Goal: Task Accomplishment & Management: Use online tool/utility

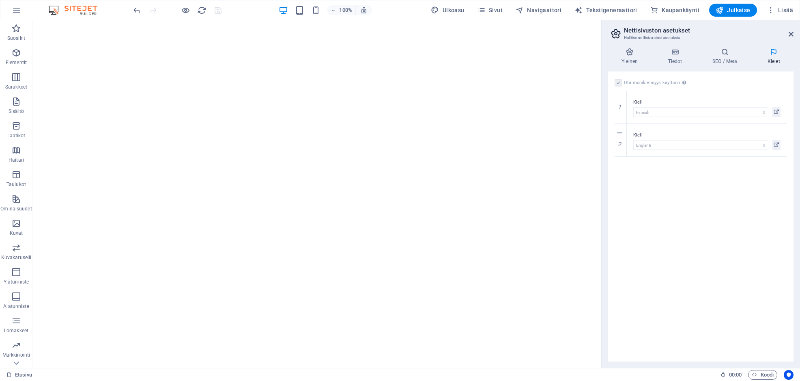
select select "48"
select select "40"
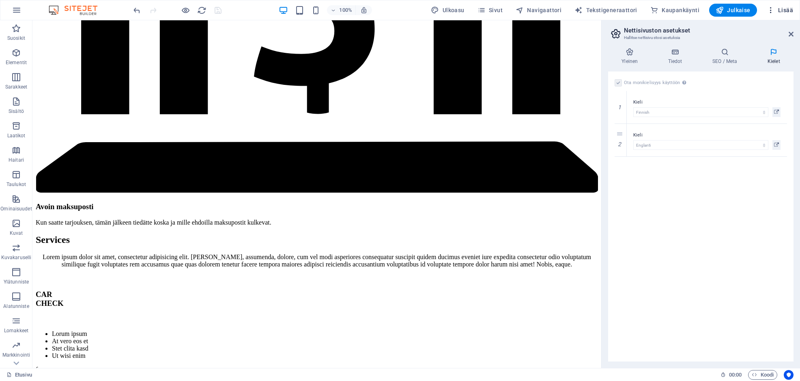
click at [774, 11] on icon "button" at bounding box center [771, 10] width 8 height 8
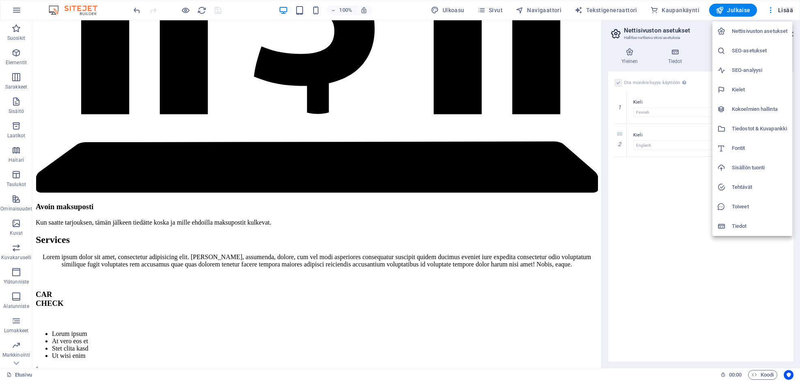
click at [750, 126] on h6 "Tiedostot & Kuvapankki" at bounding box center [760, 129] width 56 height 10
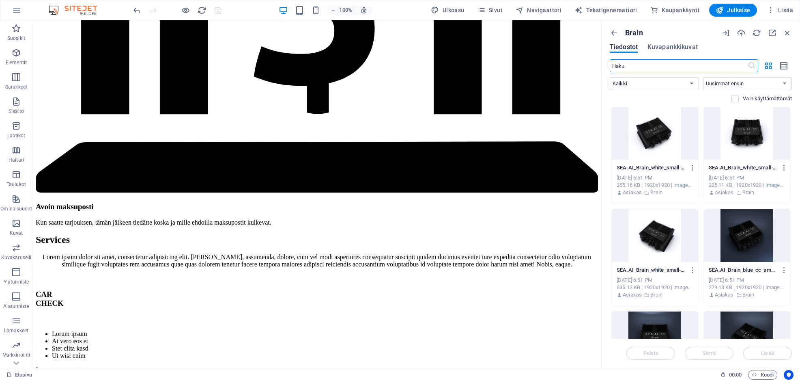
scroll to position [0, 0]
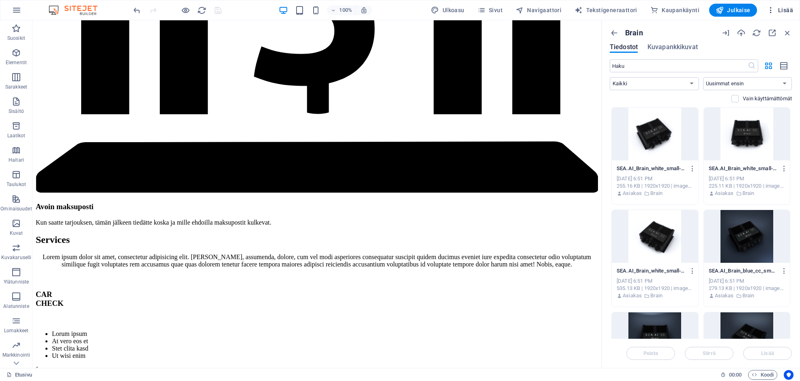
click at [788, 9] on span "Lisää" at bounding box center [780, 10] width 26 height 8
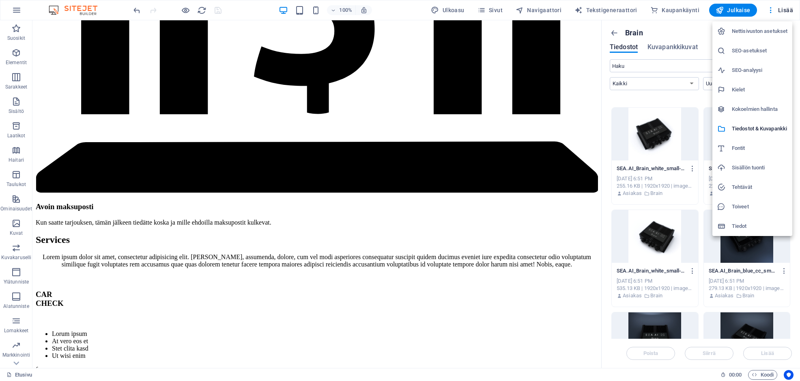
click at [772, 7] on div at bounding box center [400, 190] width 800 height 381
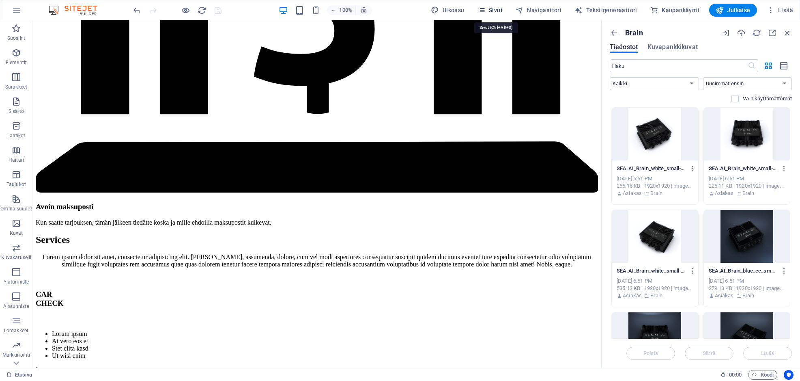
click at [503, 8] on span "Sivut" at bounding box center [490, 10] width 25 height 8
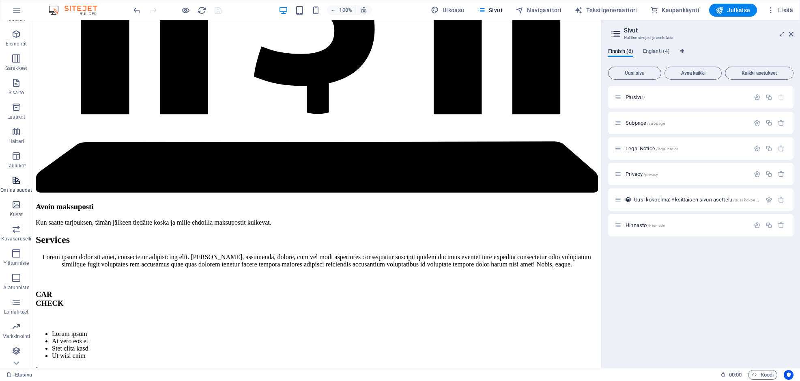
scroll to position [42, 0]
click at [18, 351] on icon "button" at bounding box center [16, 352] width 10 height 10
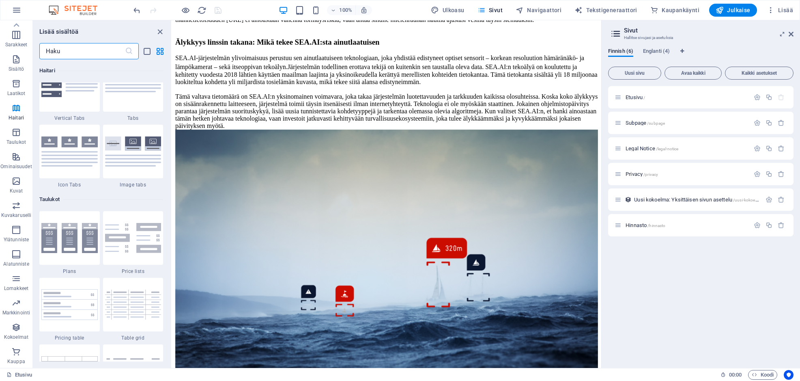
scroll to position [2653, 0]
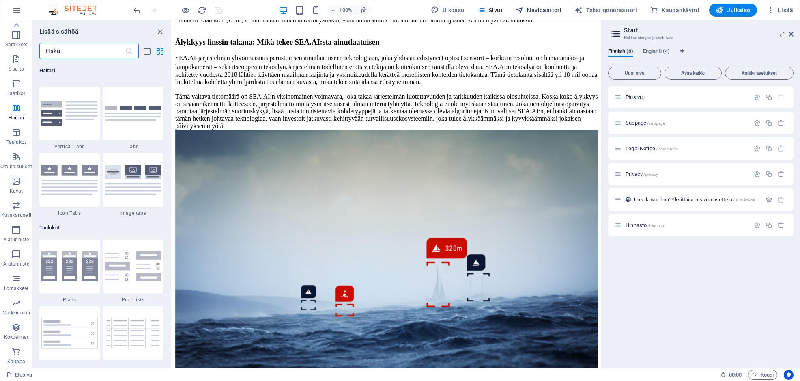
click at [558, 11] on span "Navigaattori" at bounding box center [539, 10] width 46 height 8
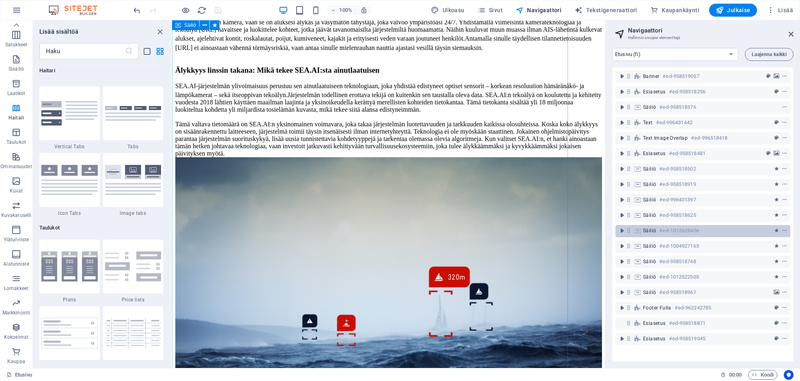
click at [675, 232] on h6 "#ed-1012628406" at bounding box center [678, 231] width 39 height 10
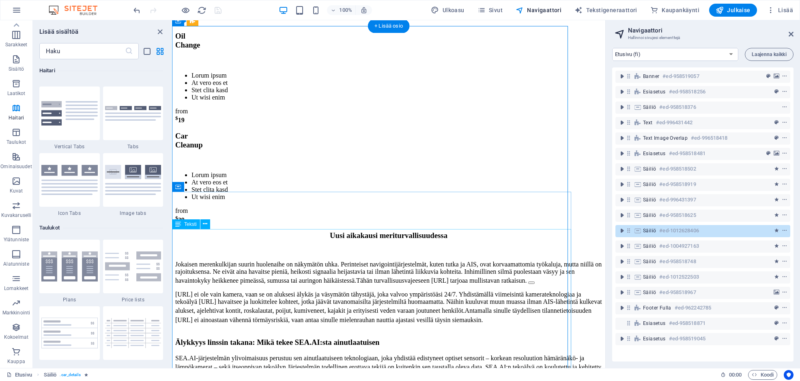
scroll to position [4445, 0]
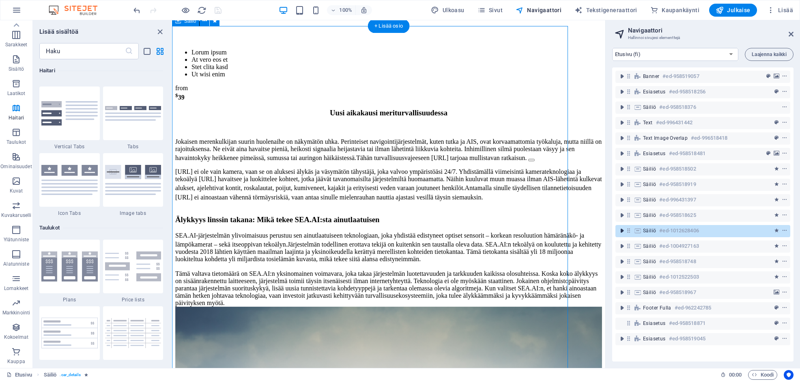
click at [624, 231] on icon "toggle-expand" at bounding box center [622, 230] width 8 height 8
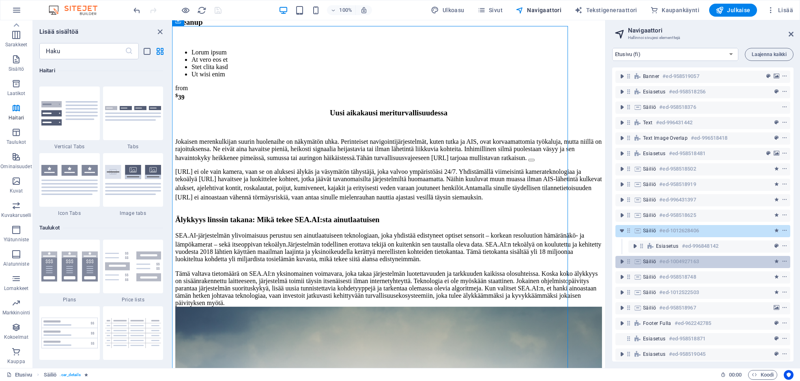
click at [669, 263] on h6 "#ed-1004927163" at bounding box center [678, 261] width 39 height 10
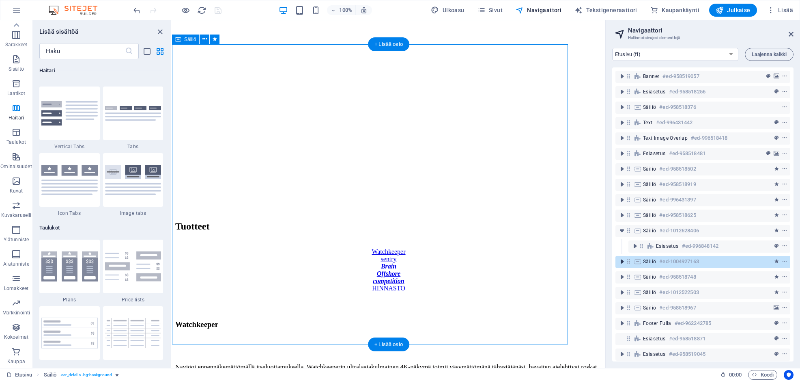
click at [624, 261] on icon "toggle-expand" at bounding box center [622, 261] width 8 height 8
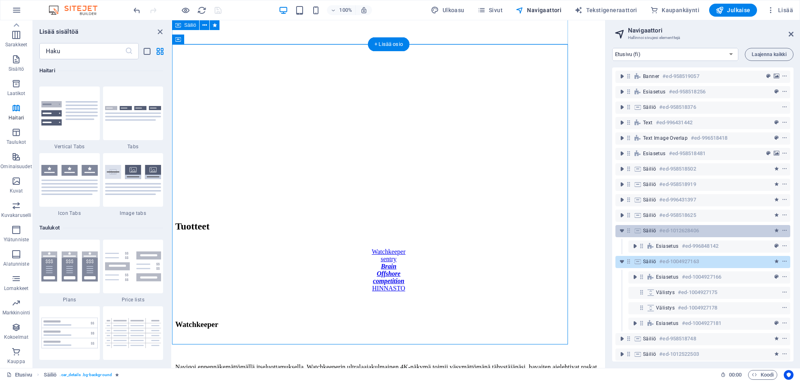
click at [753, 230] on div at bounding box center [770, 231] width 38 height 10
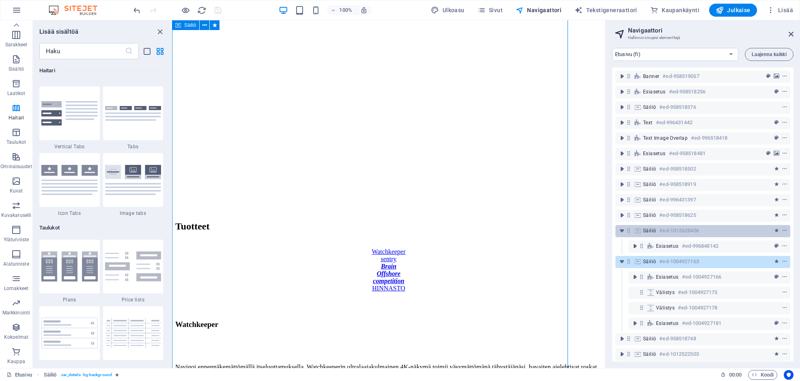
scroll to position [4620, 0]
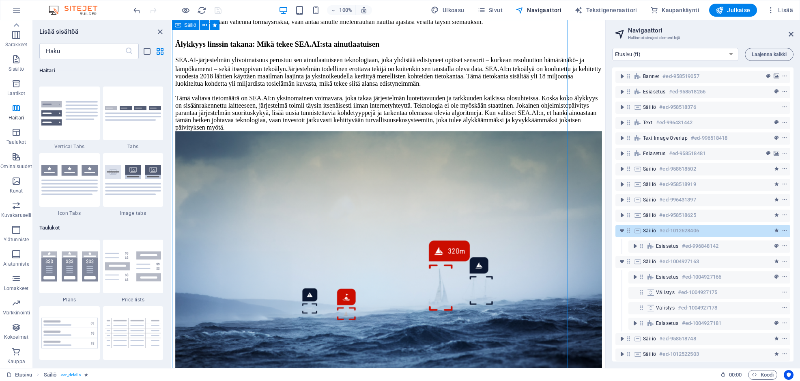
click at [753, 230] on div at bounding box center [770, 231] width 38 height 10
select select "fade"
select select "s"
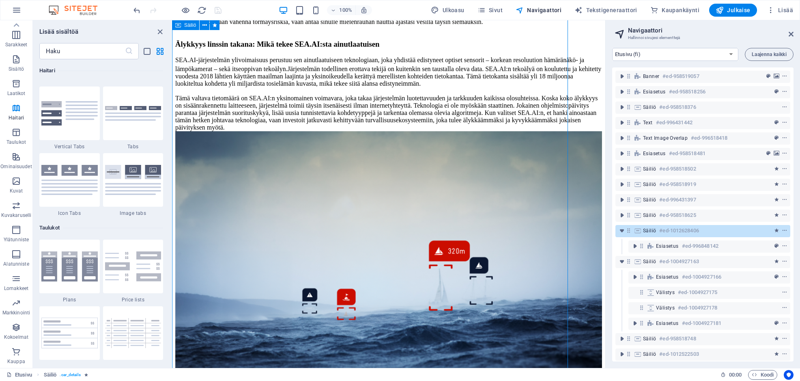
select select "scroll"
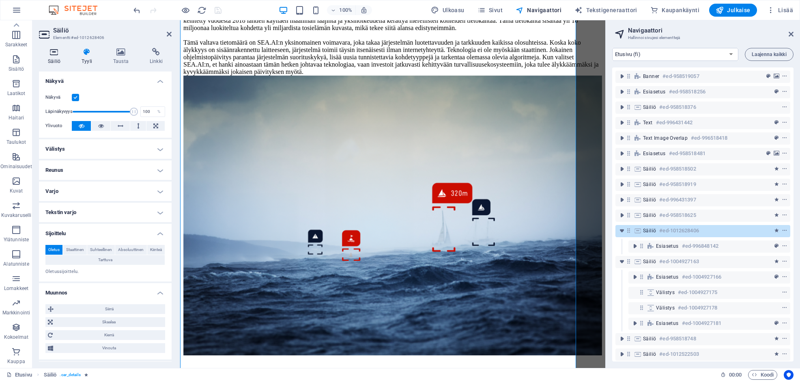
click at [48, 53] on icon at bounding box center [54, 52] width 30 height 8
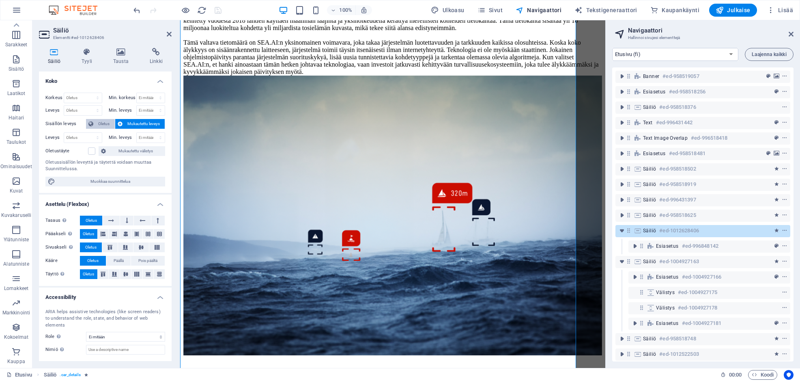
click at [101, 122] on span "Oletus" at bounding box center [104, 124] width 17 height 10
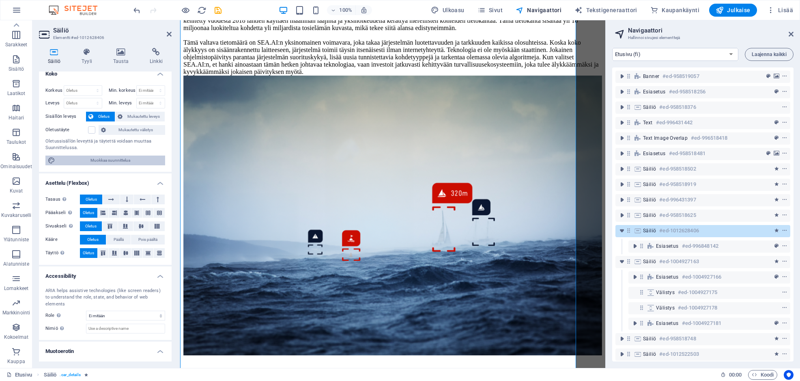
scroll to position [0, 0]
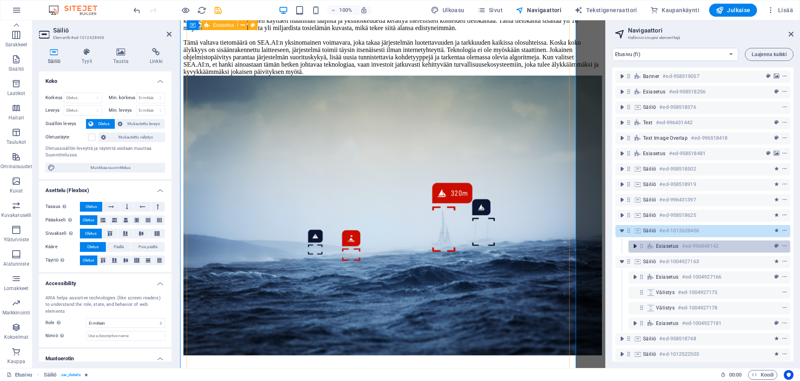
click at [634, 245] on icon "toggle-expand" at bounding box center [635, 246] width 8 height 8
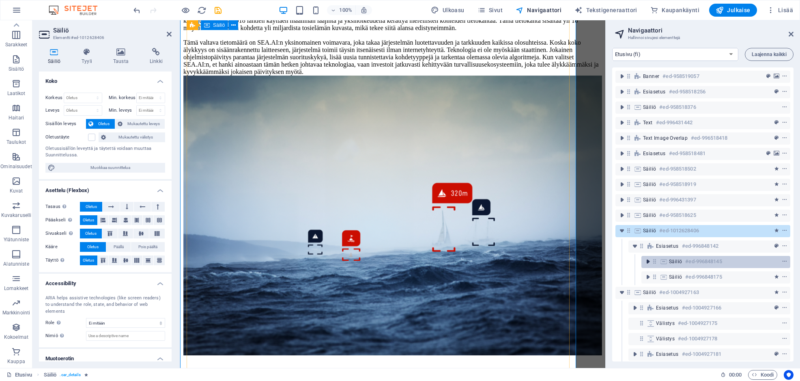
click at [648, 261] on icon "toggle-expand" at bounding box center [648, 261] width 8 height 8
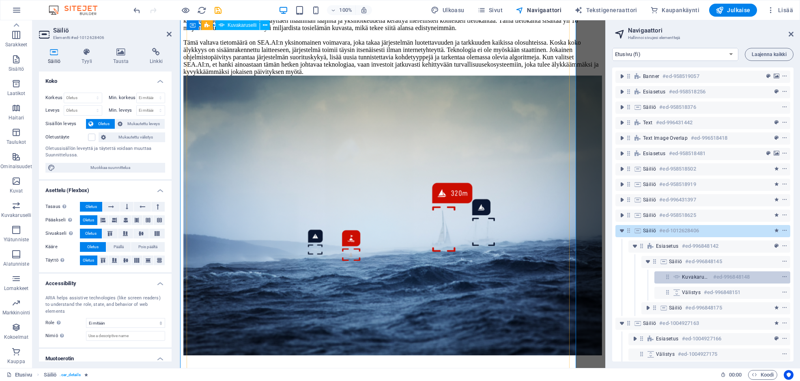
click at [758, 276] on div at bounding box center [770, 277] width 38 height 10
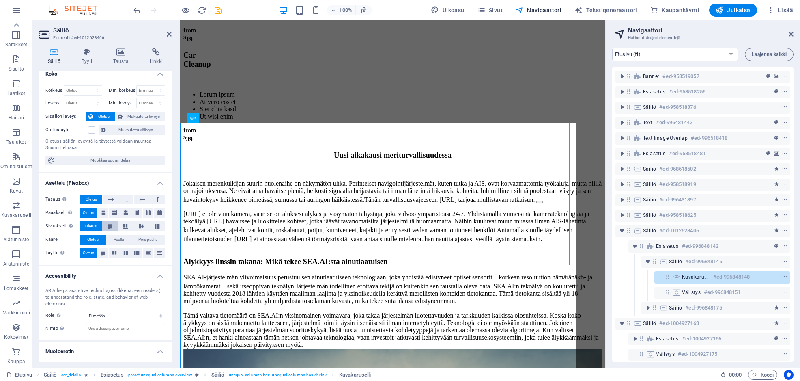
scroll to position [18, 0]
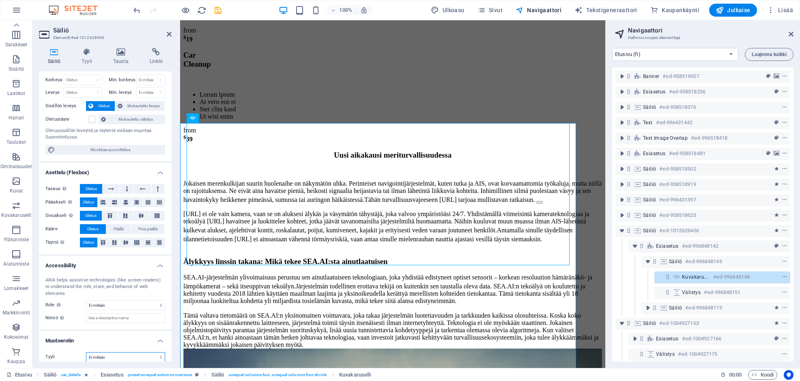
click at [157, 352] on select "Ei mitään Kolmio Neliö Diagonaali Monikulmio 1 Monikulmio 2 Siksak Useita siksa…" at bounding box center [125, 357] width 79 height 10
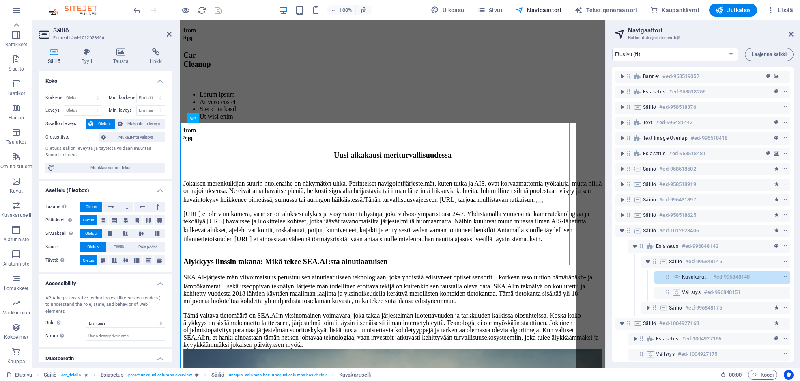
scroll to position [0, 0]
click at [87, 57] on h4 "Tyyli" at bounding box center [89, 56] width 32 height 17
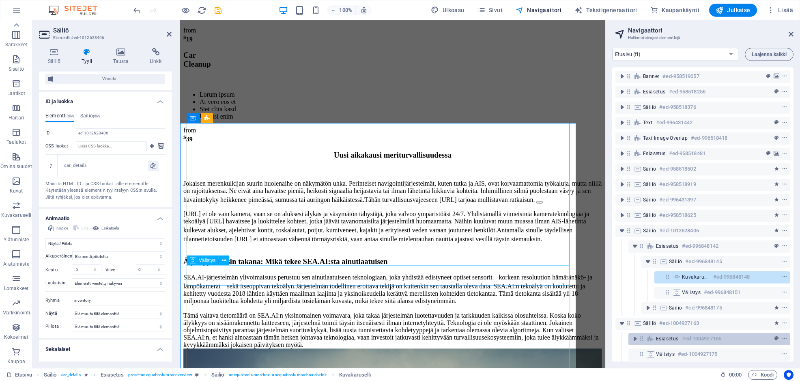
scroll to position [33, 0]
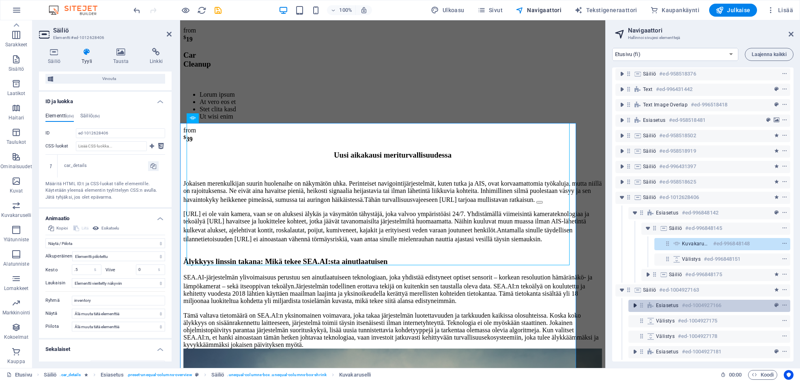
click at [635, 305] on icon "toggle-expand" at bounding box center [635, 305] width 8 height 8
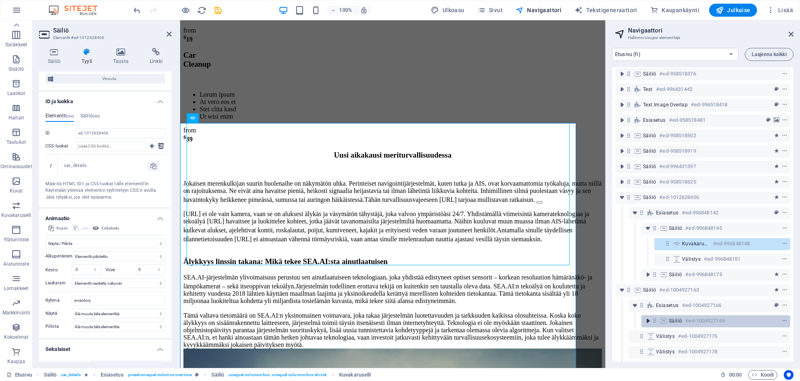
click at [647, 320] on icon "toggle-expand" at bounding box center [648, 321] width 8 height 8
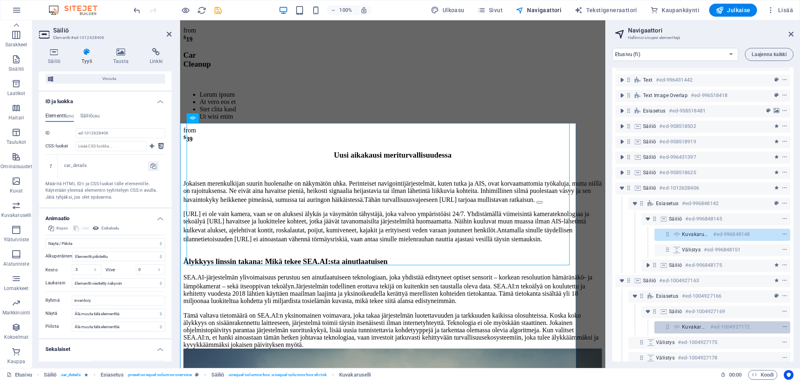
scroll to position [59, 0]
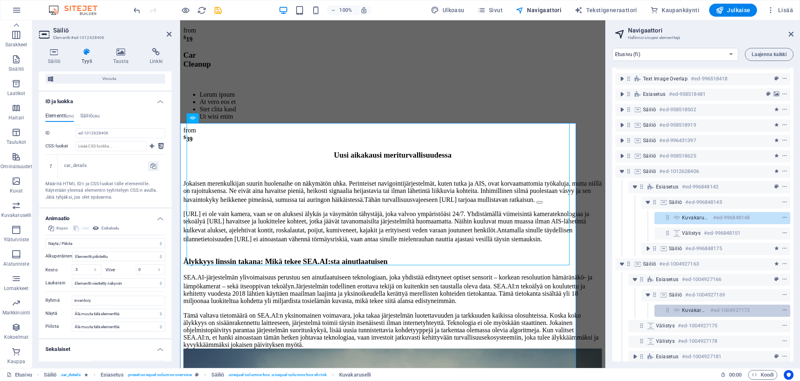
click at [756, 310] on div at bounding box center [770, 310] width 38 height 10
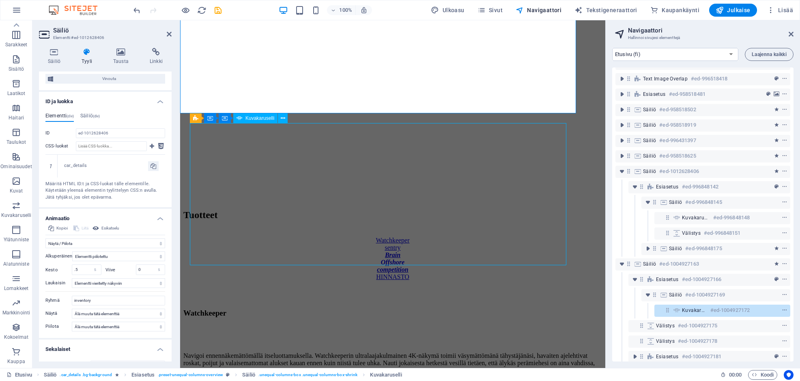
click at [756, 310] on div at bounding box center [770, 310] width 38 height 10
select select "px"
select select "ms"
select select "progressive"
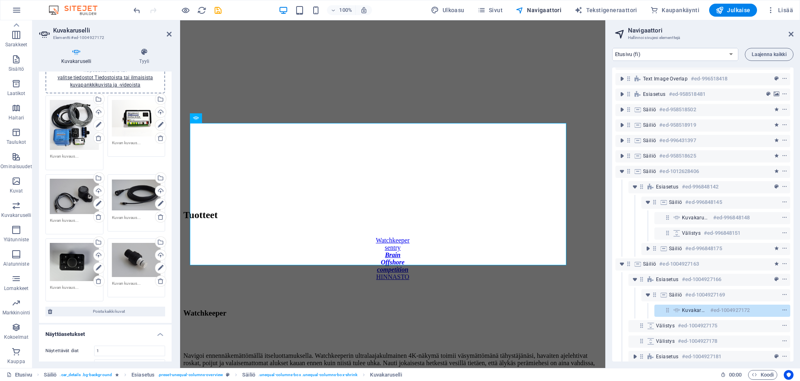
scroll to position [0, 0]
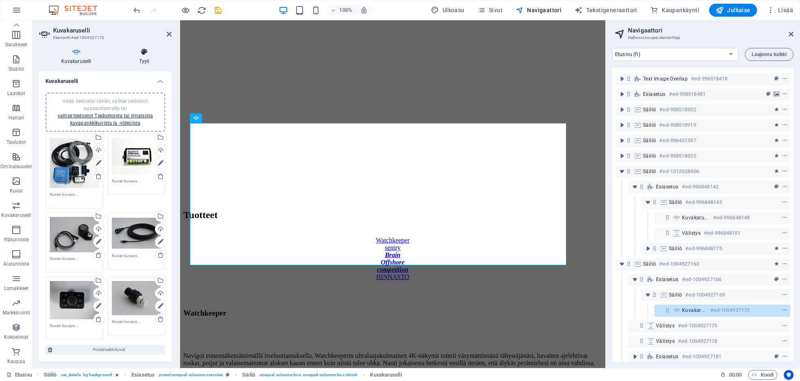
click at [144, 60] on h4 "Tyyli" at bounding box center [144, 56] width 55 height 17
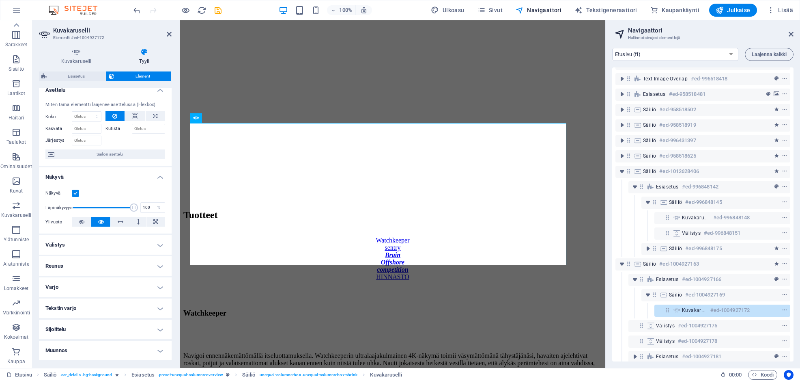
scroll to position [12, 0]
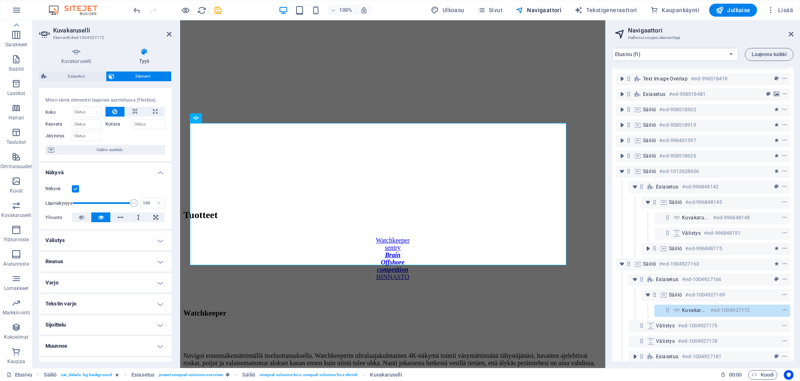
click at [115, 239] on h4 "Välistys" at bounding box center [105, 239] width 133 height 19
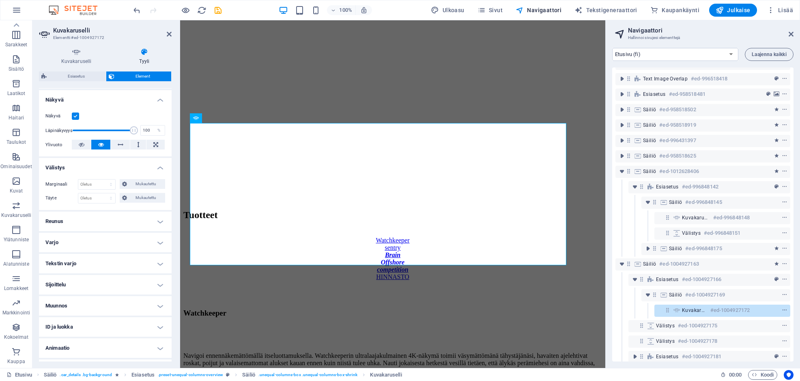
scroll to position [102, 0]
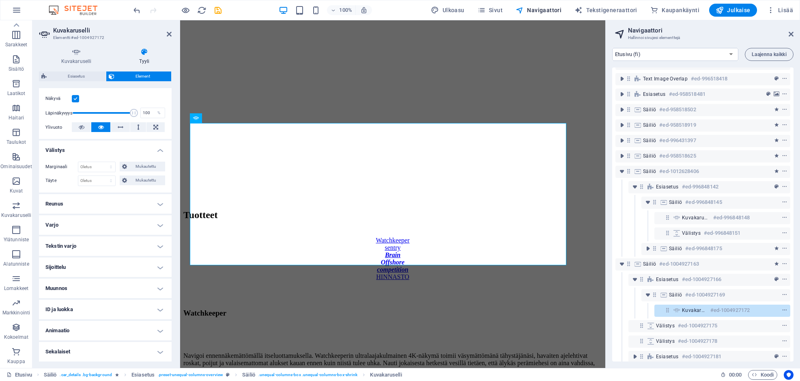
click at [104, 350] on h4 "Sekalaiset" at bounding box center [105, 351] width 133 height 19
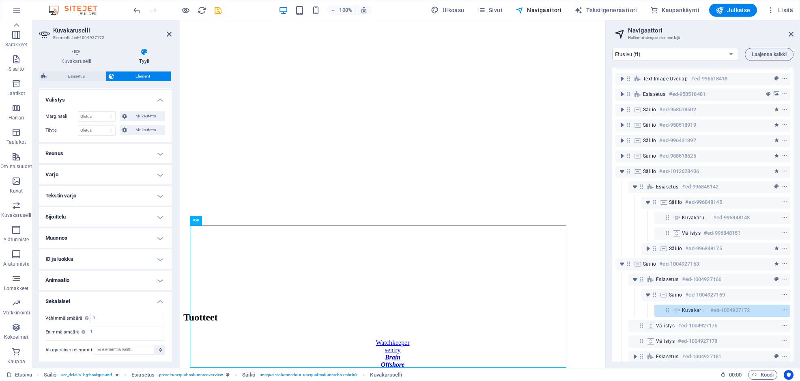
scroll to position [4859, 0]
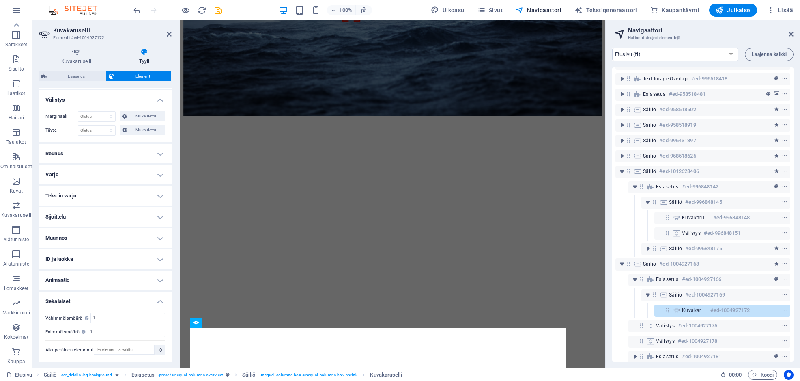
click at [122, 280] on h4 "Animaatio" at bounding box center [105, 279] width 133 height 19
click at [116, 261] on h4 "ID ja luokka" at bounding box center [105, 258] width 133 height 19
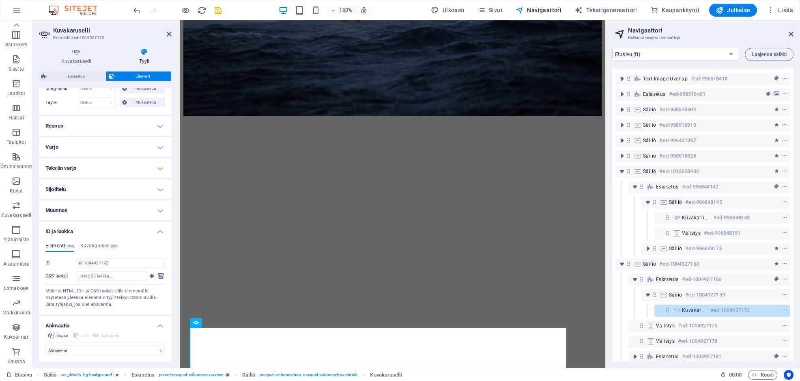
scroll to position [184, 0]
click at [99, 241] on h4 "Kuvakaruselli (div)" at bounding box center [99, 243] width 38 height 9
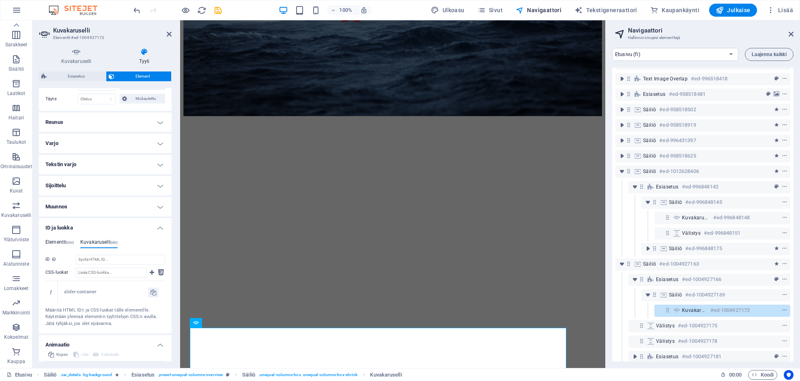
click at [58, 241] on h4 "Elementti (div)" at bounding box center [59, 243] width 28 height 9
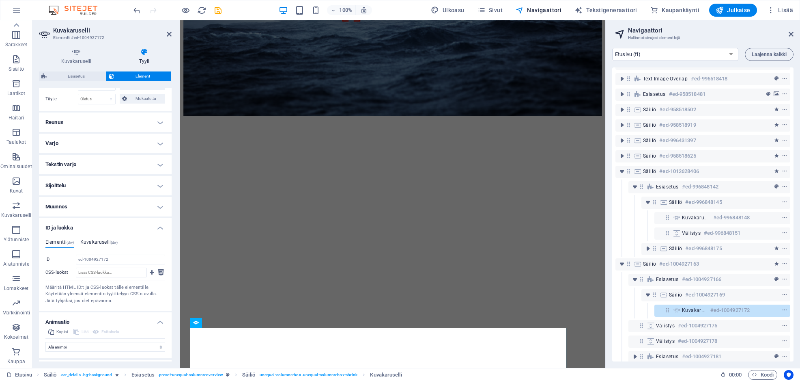
click at [92, 239] on h4 "Kuvakaruselli (div)" at bounding box center [99, 243] width 38 height 9
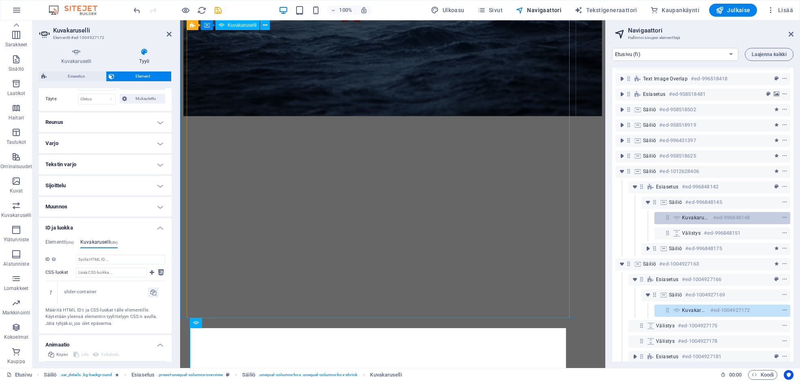
click at [719, 218] on h6 "#ed-996848148" at bounding box center [731, 218] width 37 height 10
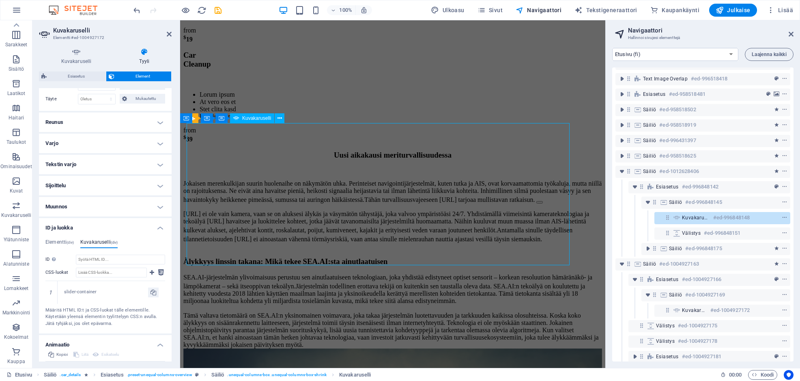
click at [719, 218] on h6 "#ed-996848148" at bounding box center [731, 218] width 37 height 10
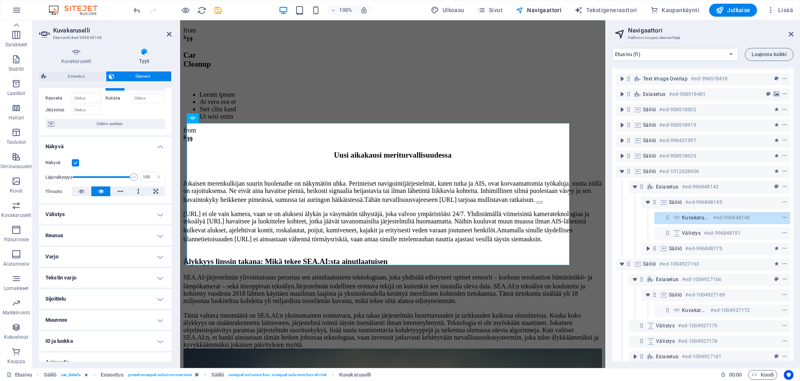
scroll to position [43, 0]
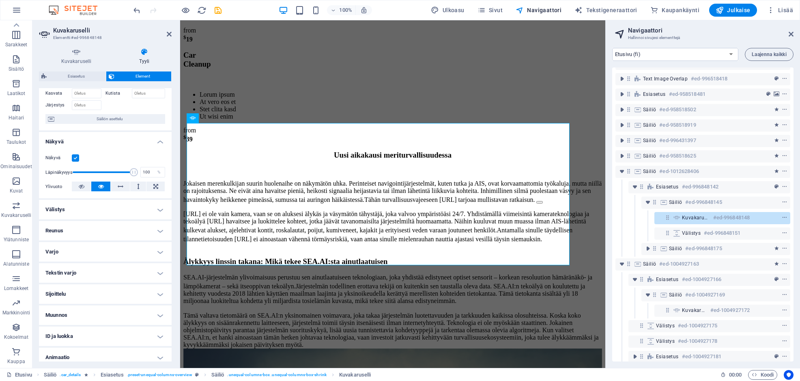
click at [81, 293] on h4 "Sijoittelu" at bounding box center [105, 293] width 133 height 19
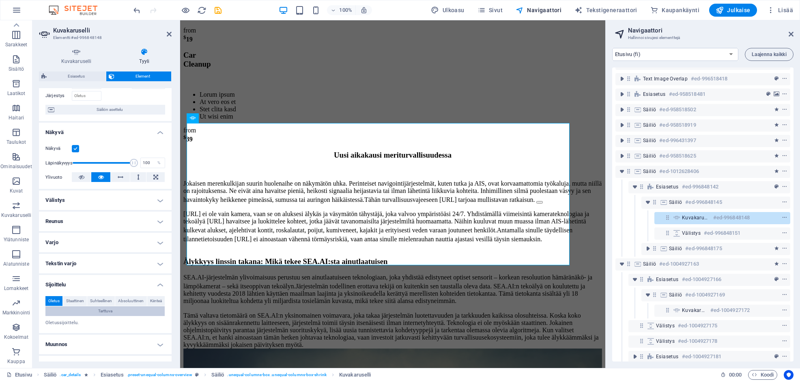
scroll to position [135, 0]
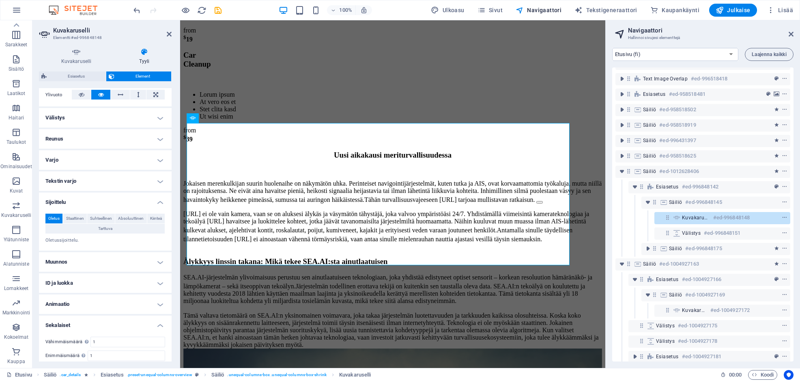
click at [81, 304] on h4 "Animaatio" at bounding box center [105, 303] width 133 height 19
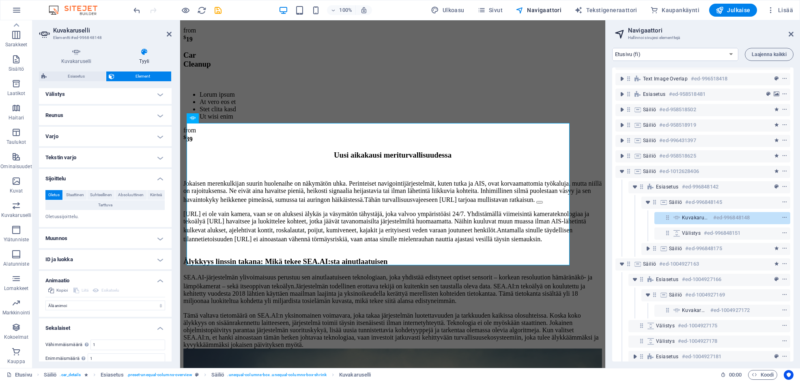
scroll to position [166, 0]
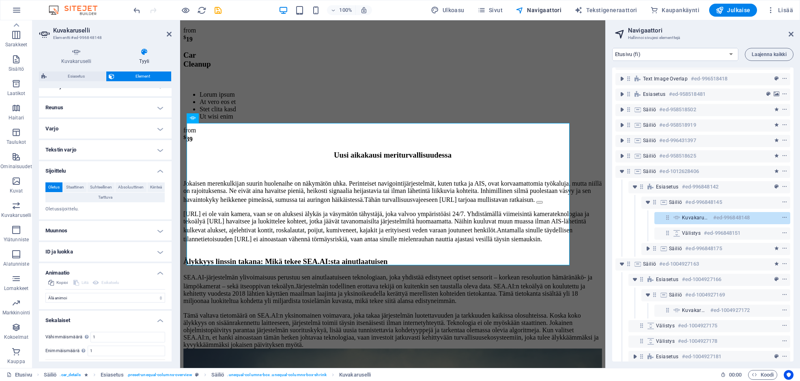
click at [94, 250] on h4 "ID ja luokka" at bounding box center [105, 251] width 133 height 19
click at [95, 263] on h4 "Kuvakaruselli (div)" at bounding box center [99, 267] width 38 height 9
click at [55, 265] on h4 "Elementti (div)" at bounding box center [59, 267] width 28 height 9
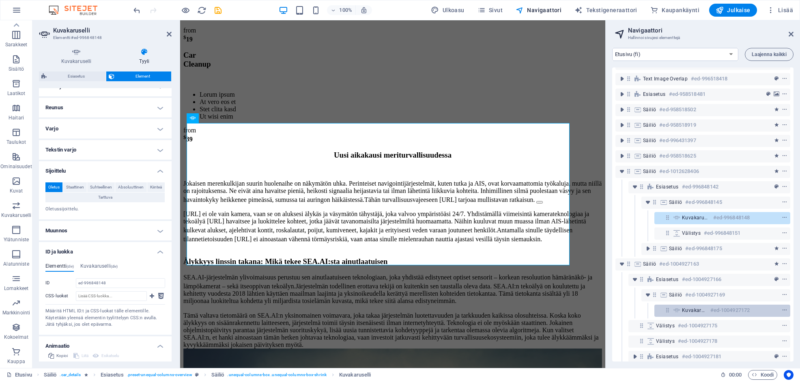
click at [736, 309] on h6 "#ed-1004927172" at bounding box center [730, 310] width 39 height 10
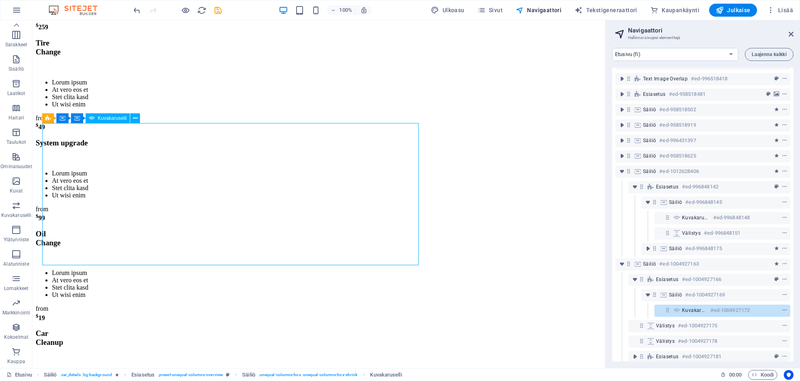
click at [736, 309] on h6 "#ed-1004927172" at bounding box center [730, 310] width 39 height 10
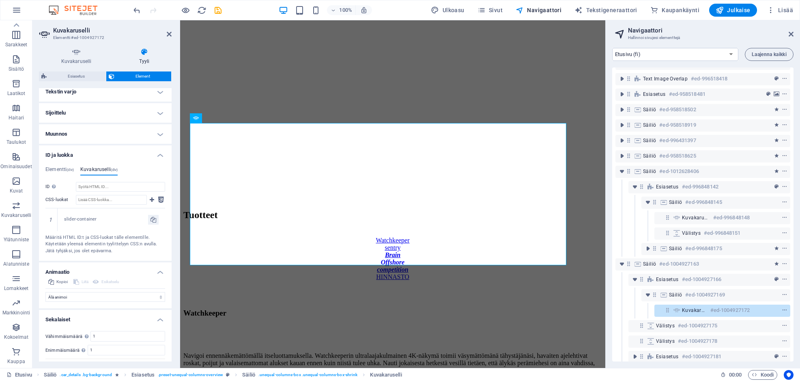
scroll to position [259, 0]
click at [59, 164] on h4 "Elementti (div)" at bounding box center [59, 168] width 28 height 9
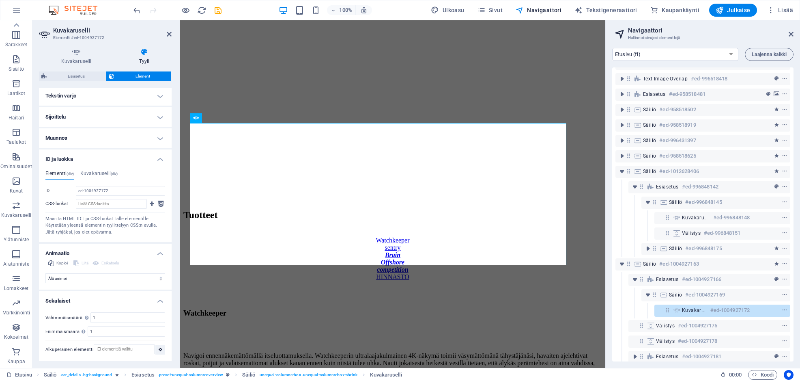
scroll to position [252, 0]
click at [217, 8] on icon "save" at bounding box center [217, 10] width 9 height 9
checkbox input "false"
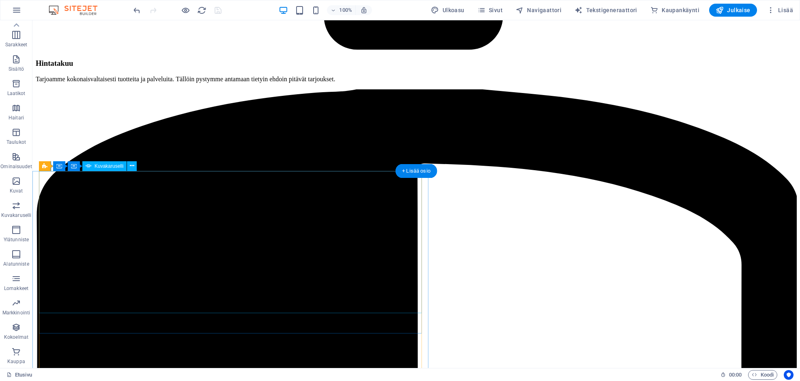
scroll to position [4280, 0]
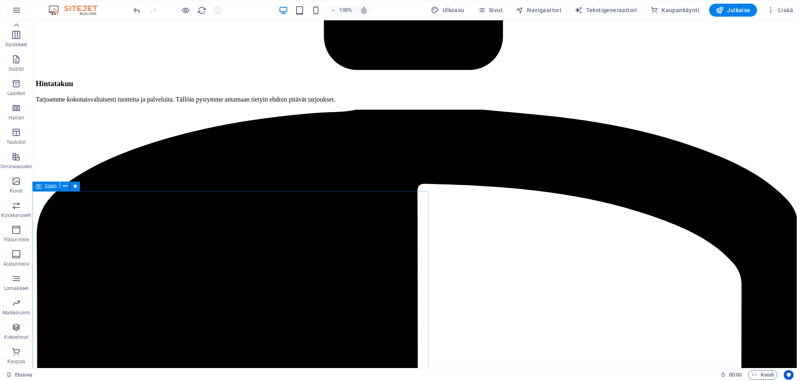
click at [37, 186] on icon at bounding box center [39, 186] width 6 height 10
click at [46, 187] on span "Säiliö" at bounding box center [51, 186] width 12 height 5
select select "fade"
select select "s"
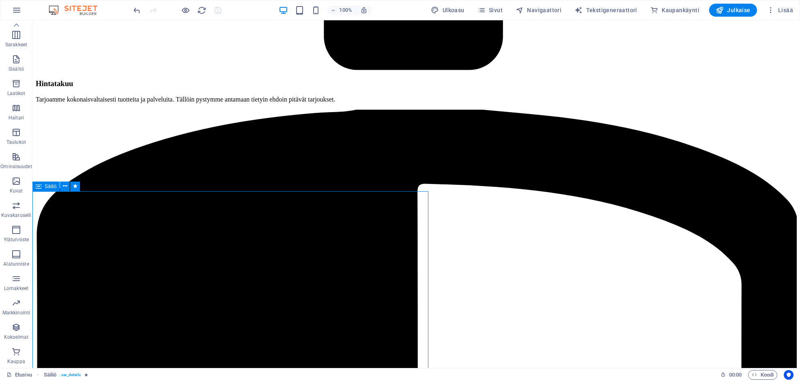
select select "s"
select select "scroll"
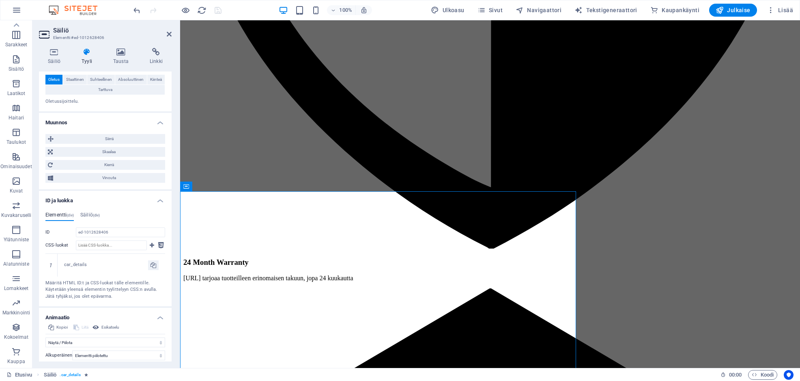
scroll to position [317, 0]
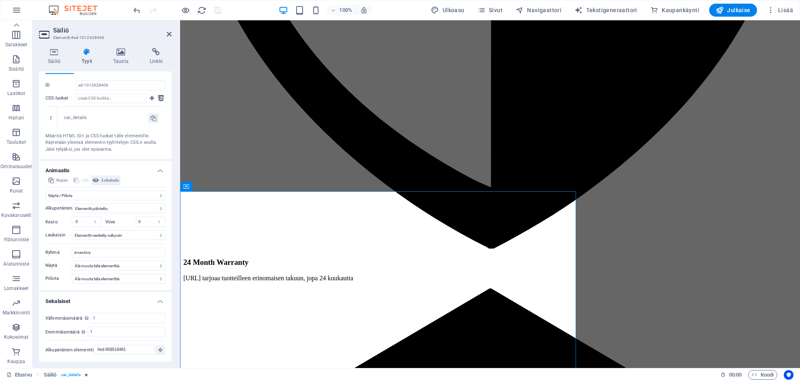
click at [108, 177] on span "Esikatselu" at bounding box center [110, 180] width 18 height 10
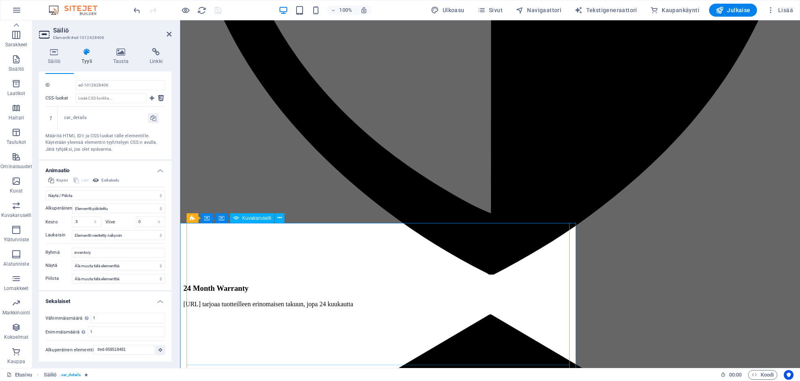
scroll to position [4248, 0]
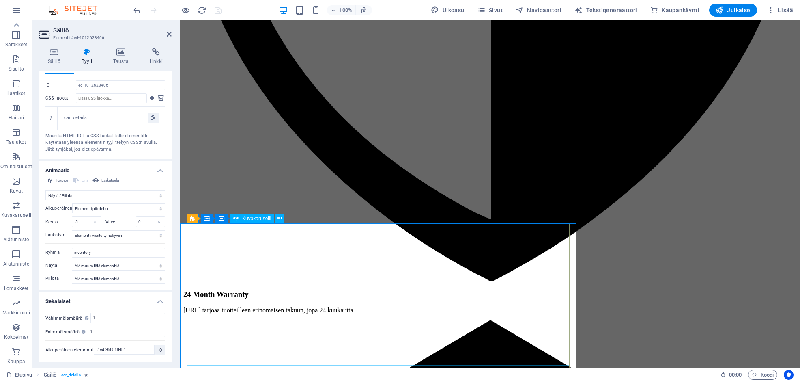
click at [252, 220] on span "Kuvakaruselli" at bounding box center [256, 218] width 29 height 5
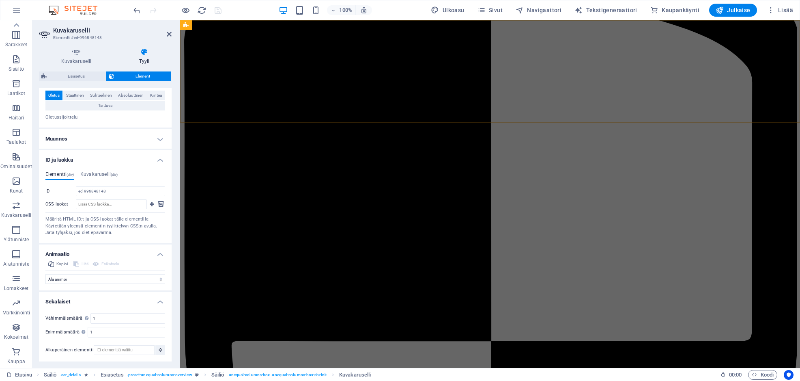
scroll to position [3736, 0]
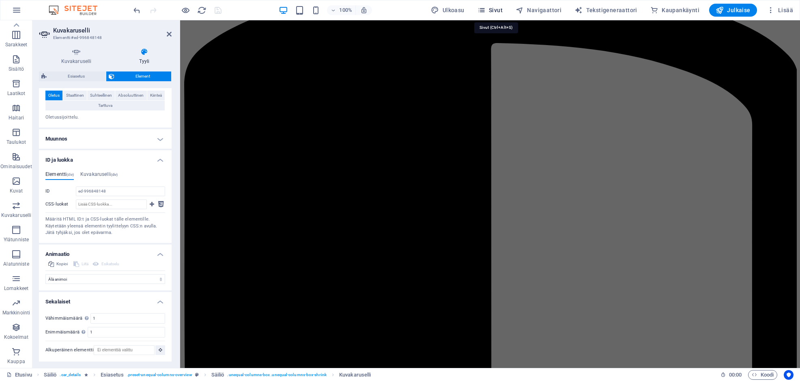
click at [501, 9] on span "Sivut" at bounding box center [490, 10] width 25 height 8
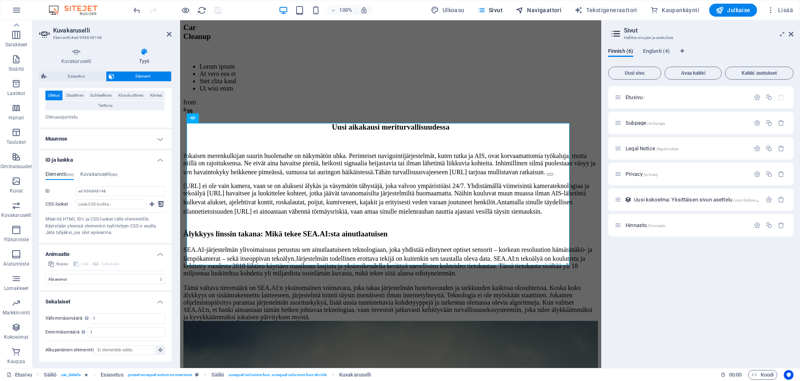
click at [540, 6] on span "Navigaattori" at bounding box center [539, 10] width 46 height 8
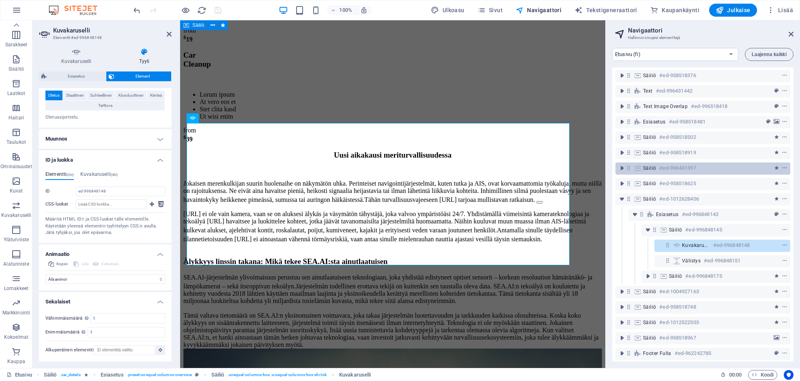
scroll to position [32, 0]
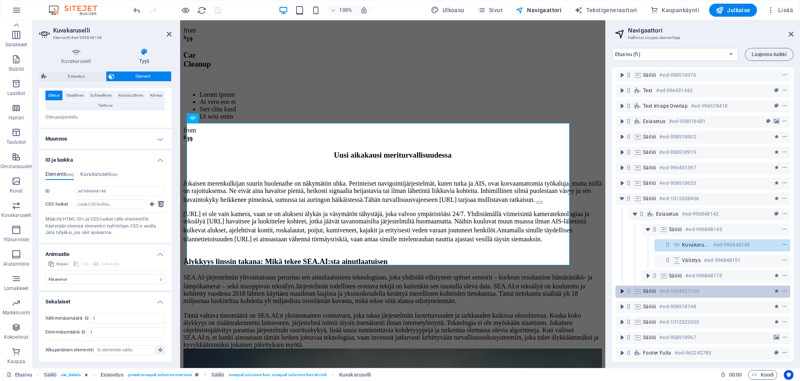
click at [622, 289] on icon "toggle-expand" at bounding box center [622, 291] width 8 height 8
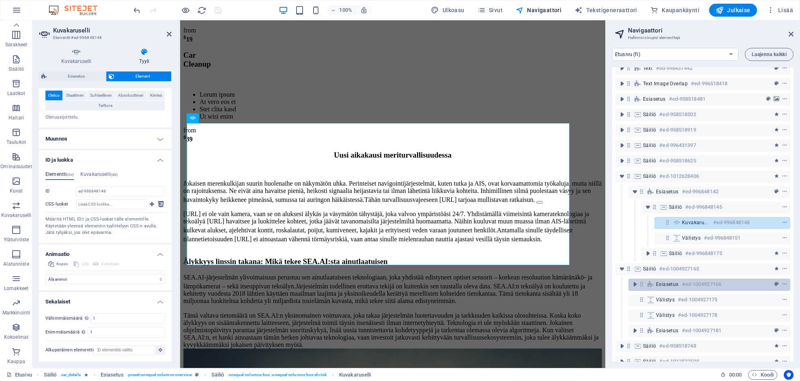
scroll to position [59, 0]
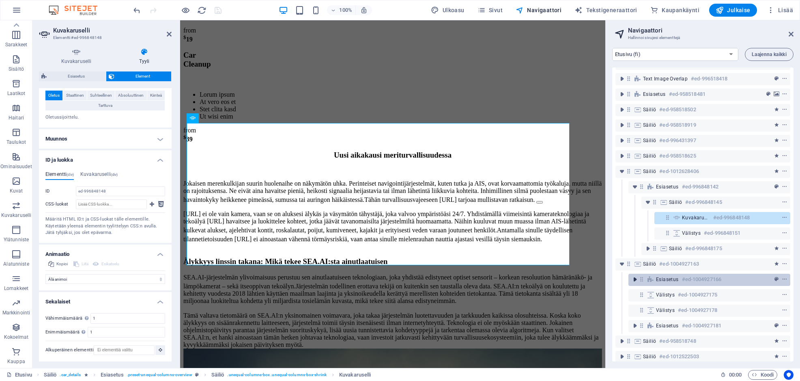
click at [634, 279] on icon "toggle-expand" at bounding box center [635, 279] width 8 height 8
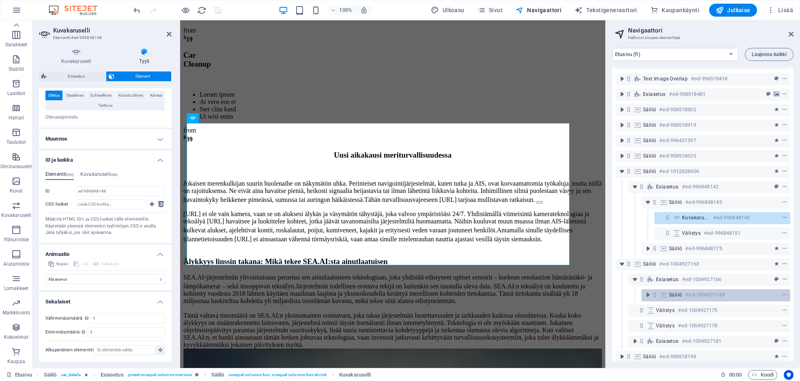
click at [710, 293] on h6 "#ed-1004927169" at bounding box center [704, 295] width 39 height 10
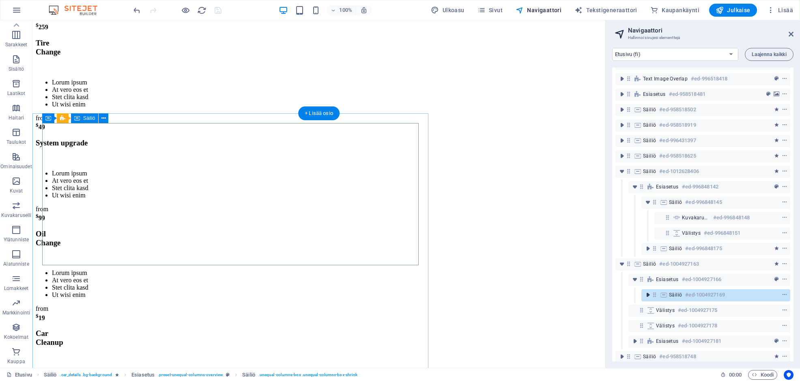
click at [649, 295] on icon "toggle-expand" at bounding box center [648, 295] width 8 height 8
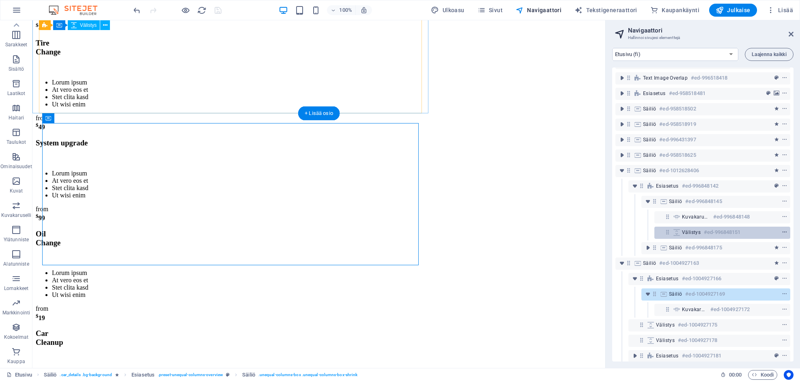
click at [782, 229] on icon "context-menu" at bounding box center [785, 232] width 6 height 6
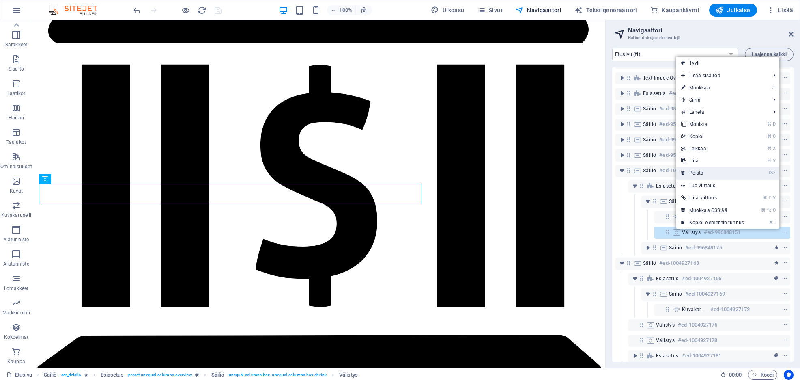
click at [762, 173] on li "⌦ Poista" at bounding box center [727, 173] width 103 height 13
click at [698, 171] on link "⌦ Poista" at bounding box center [712, 173] width 73 height 12
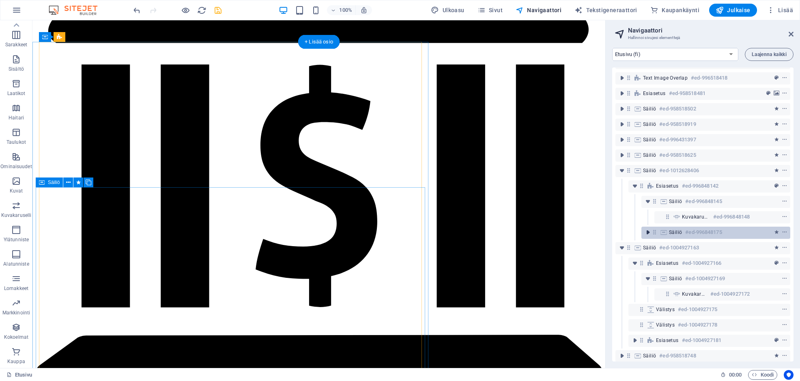
click at [648, 233] on icon "toggle-expand" at bounding box center [648, 232] width 8 height 8
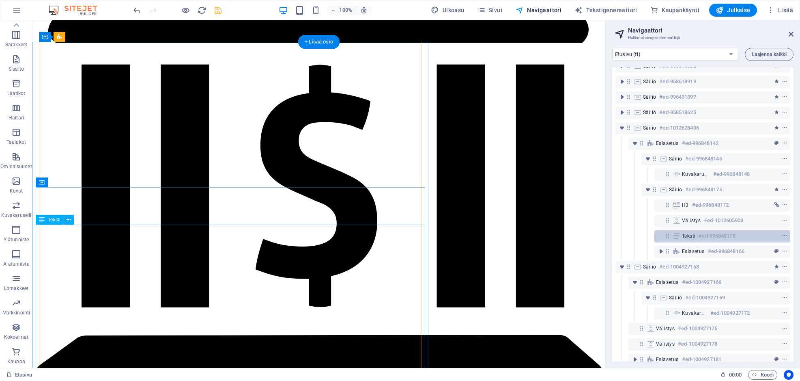
scroll to position [116, 0]
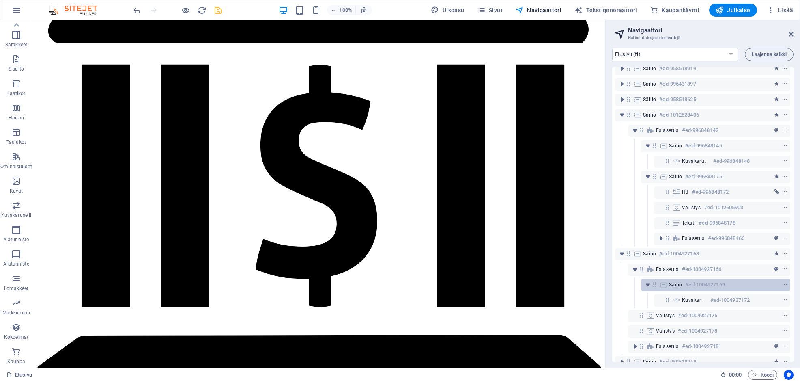
click at [691, 287] on h6 "#ed-1004927169" at bounding box center [704, 285] width 39 height 10
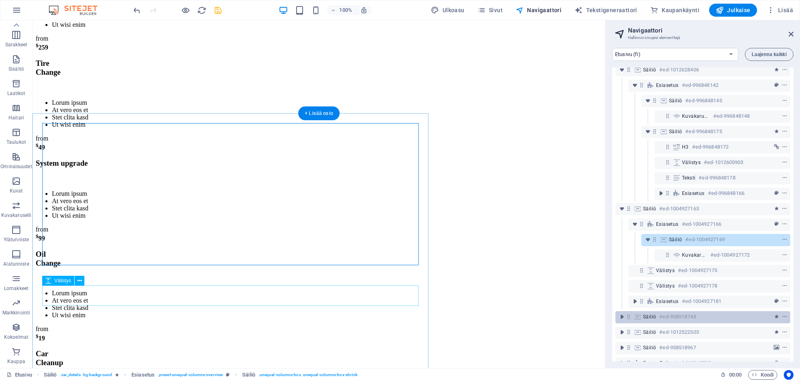
scroll to position [161, 0]
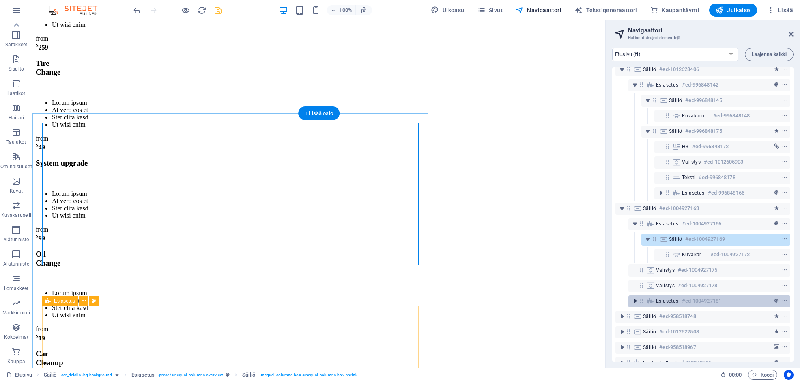
click at [636, 302] on icon "toggle-expand" at bounding box center [635, 301] width 8 height 8
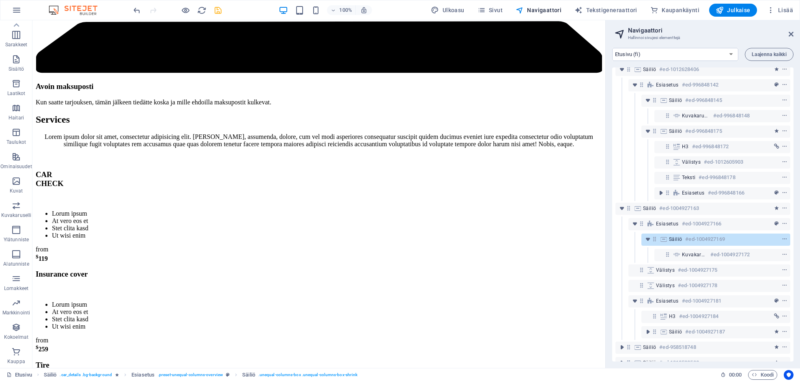
scroll to position [4765, 0]
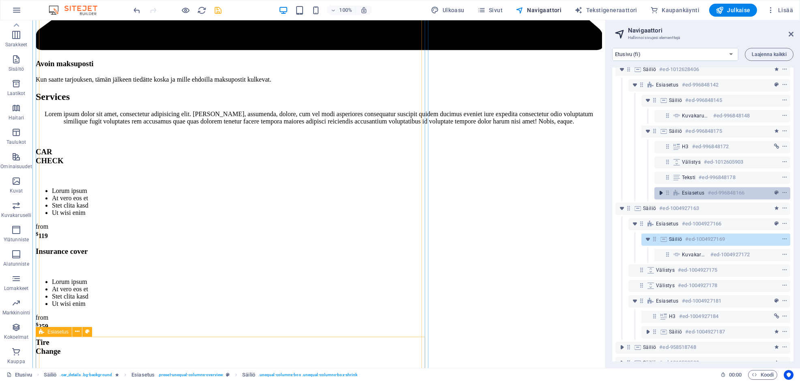
click at [664, 193] on icon "toggle-expand" at bounding box center [661, 193] width 8 height 8
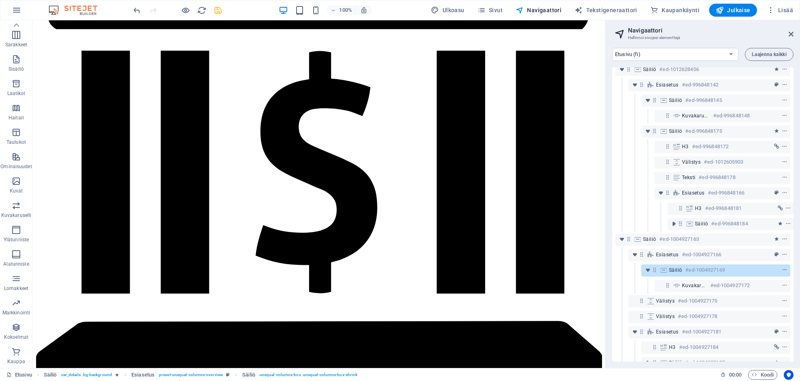
scroll to position [4387, 0]
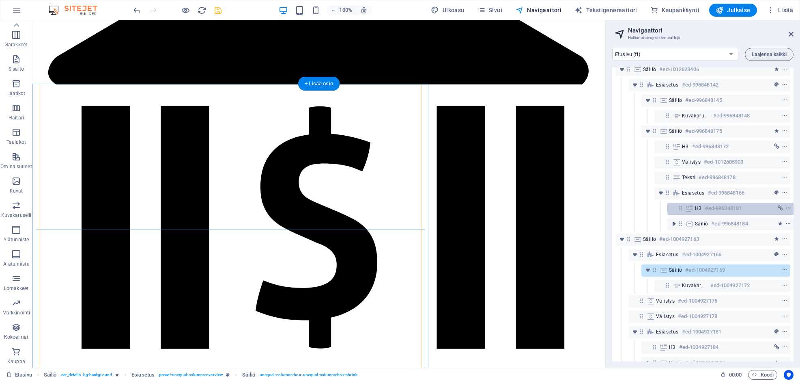
click at [709, 207] on h6 "#ed-996848181" at bounding box center [723, 208] width 37 height 10
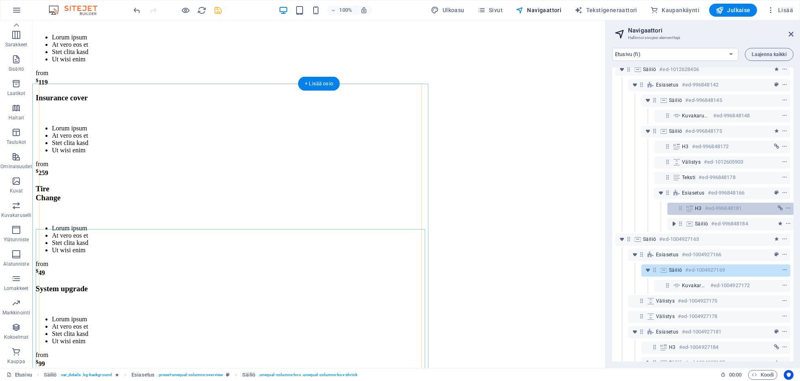
scroll to position [159, 2]
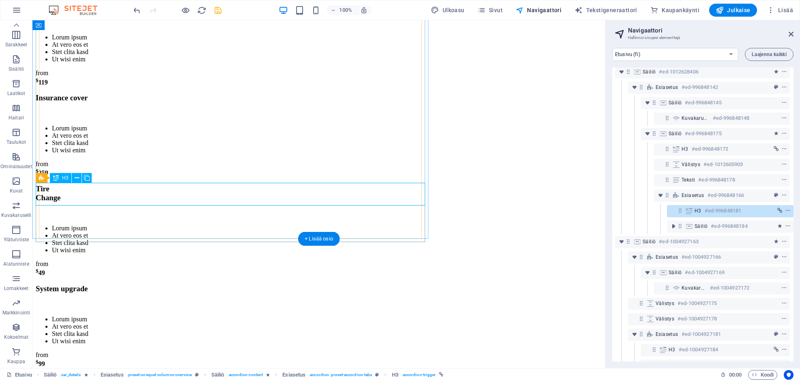
click at [711, 210] on h6 "#ed-996848181" at bounding box center [723, 211] width 37 height 10
click at [688, 209] on icon at bounding box center [689, 210] width 9 height 6
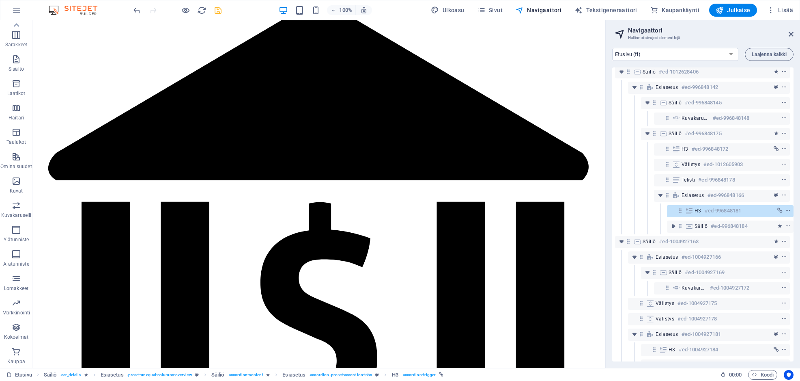
scroll to position [4282, 0]
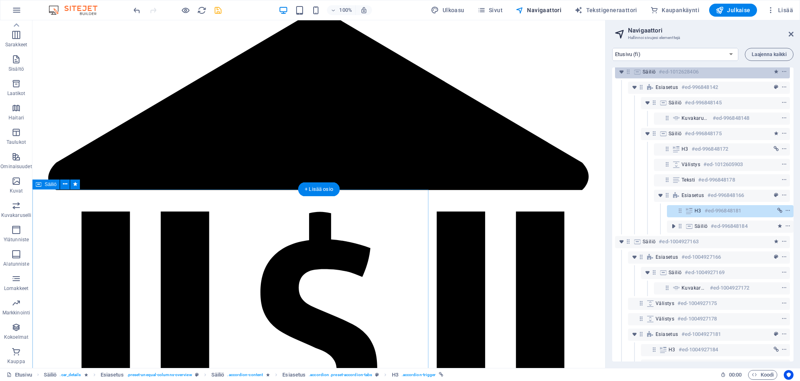
click at [705, 77] on div "Säiliö #ed-1012628406" at bounding box center [702, 72] width 175 height 12
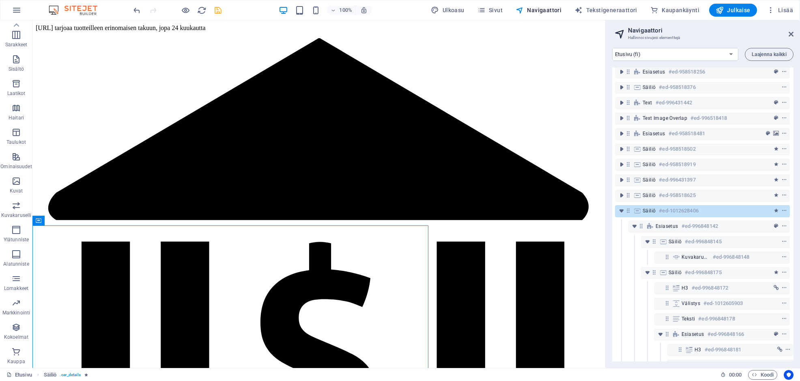
scroll to position [4283, 0]
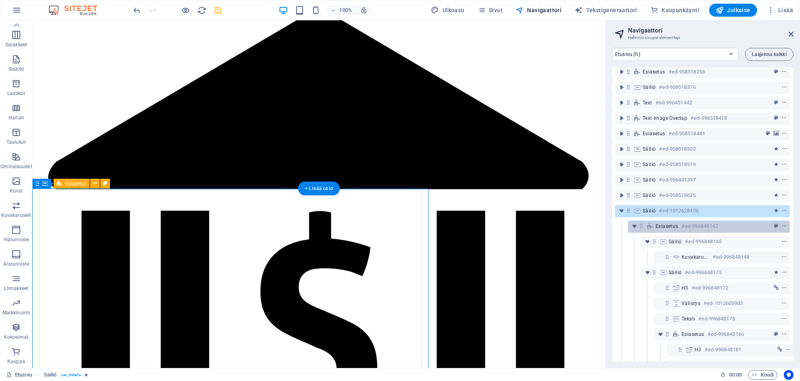
click at [698, 226] on h6 "#ed-996848142" at bounding box center [700, 226] width 37 height 10
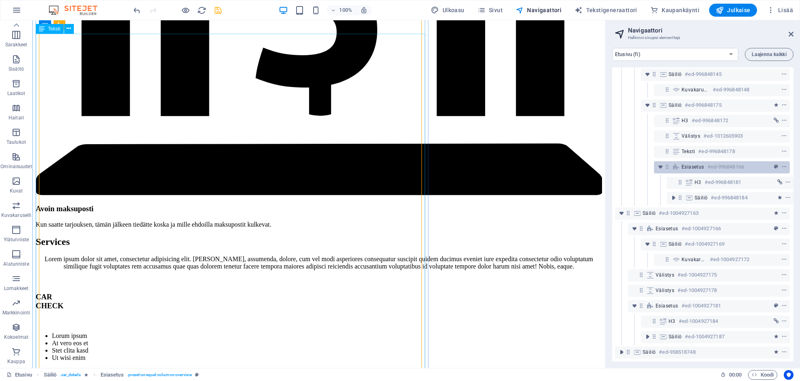
scroll to position [211, 2]
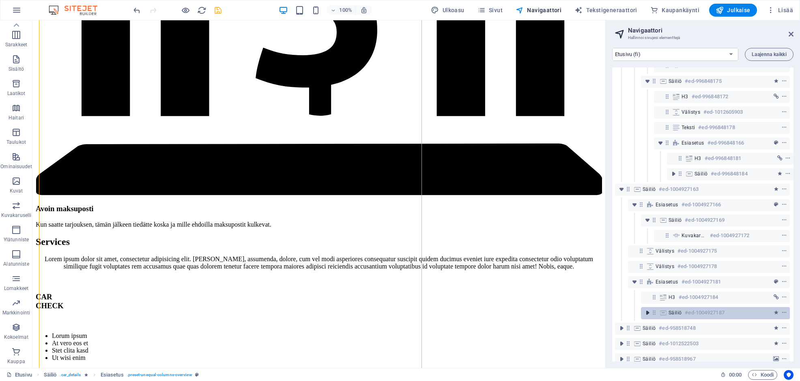
click at [645, 312] on icon "toggle-expand" at bounding box center [648, 312] width 8 height 8
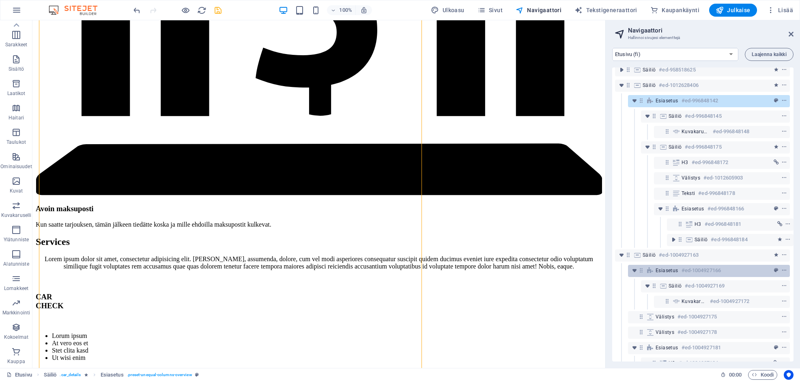
scroll to position [145, 2]
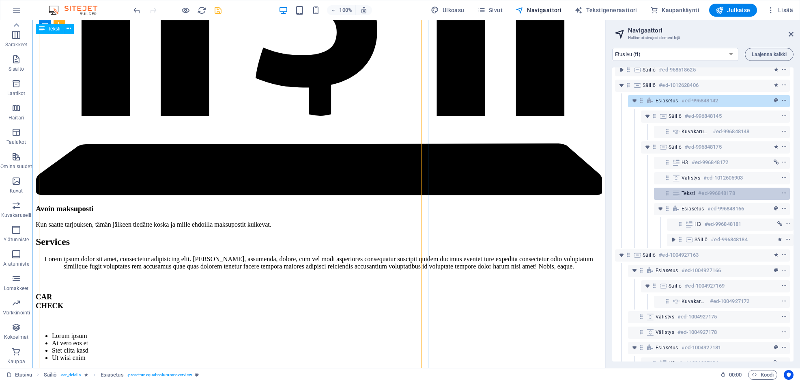
click at [719, 193] on h6 "#ed-996848178" at bounding box center [716, 193] width 37 height 10
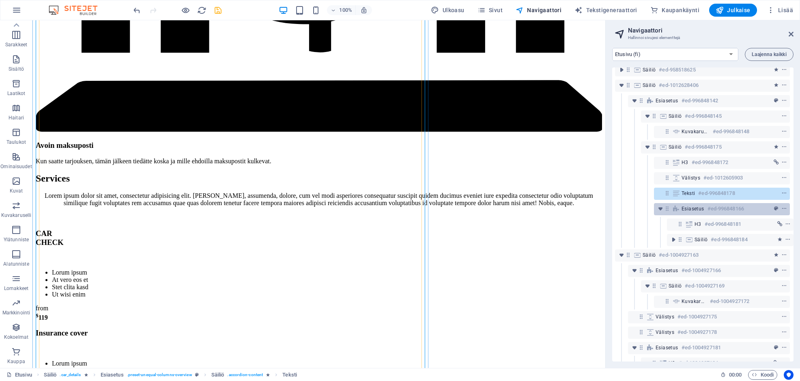
scroll to position [145, 0]
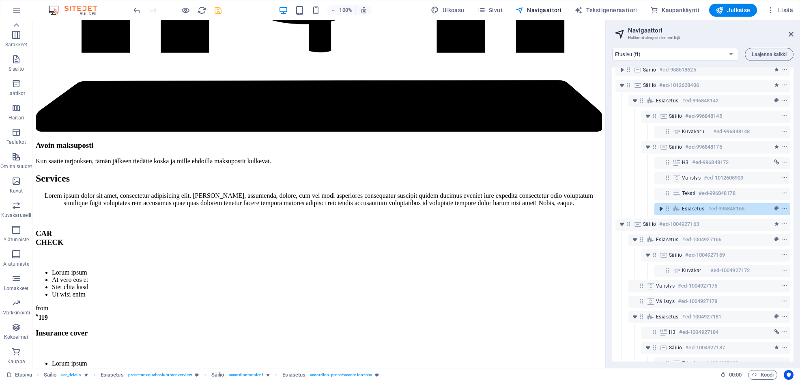
click at [664, 209] on div "Esiasetus #ed-996848166" at bounding box center [723, 209] width 136 height 12
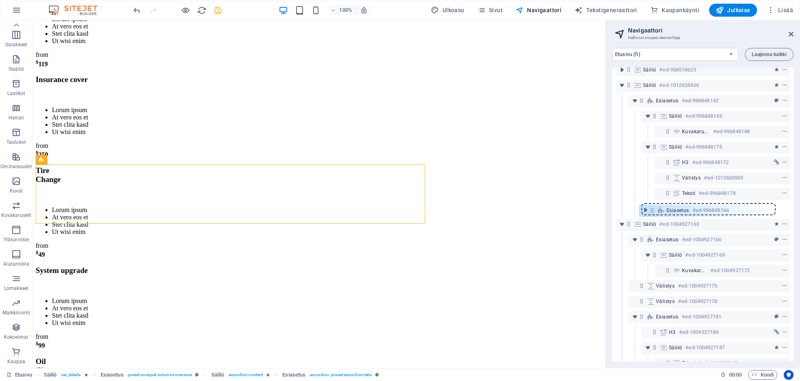
drag, startPoint x: 668, startPoint y: 209, endPoint x: 650, endPoint y: 211, distance: 17.5
click at [650, 211] on div "Banner #ed-958519057 Esiasetus #ed-958518256 Säiliö #ed-958518376 Text #ed-9964…" at bounding box center [702, 214] width 181 height 294
drag, startPoint x: 656, startPoint y: 209, endPoint x: 648, endPoint y: 209, distance: 7.7
click at [648, 209] on div "Banner #ed-958519057 Esiasetus #ed-958518256 Säiliö #ed-958518376 Text #ed-9964…" at bounding box center [702, 214] width 181 height 294
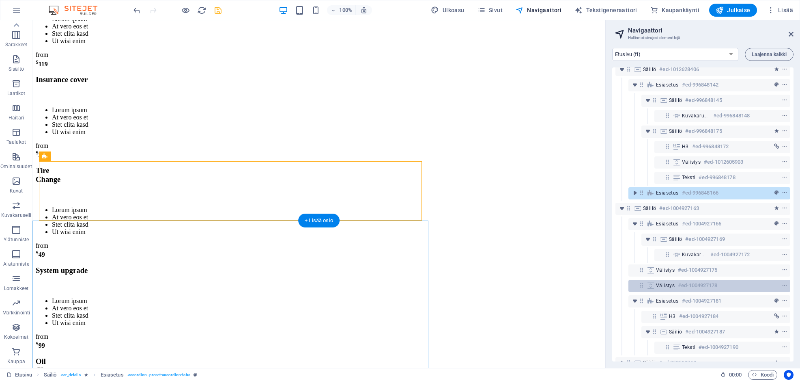
scroll to position [160, 0]
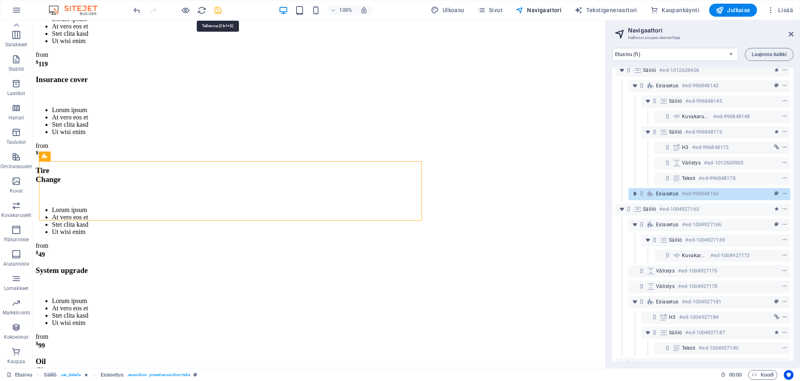
click at [220, 11] on icon "save" at bounding box center [217, 10] width 9 height 9
checkbox input "false"
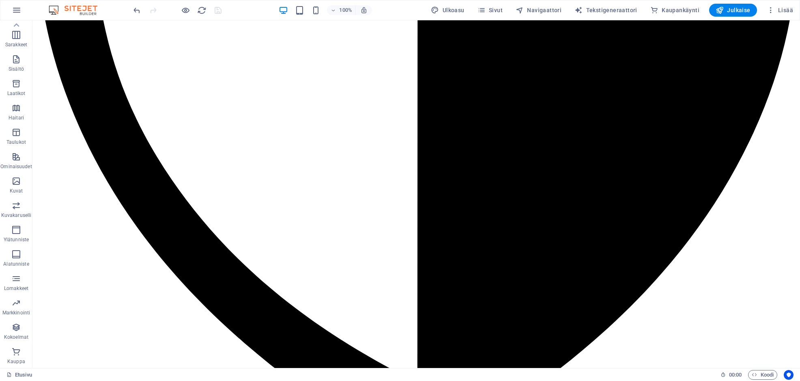
scroll to position [4935, 0]
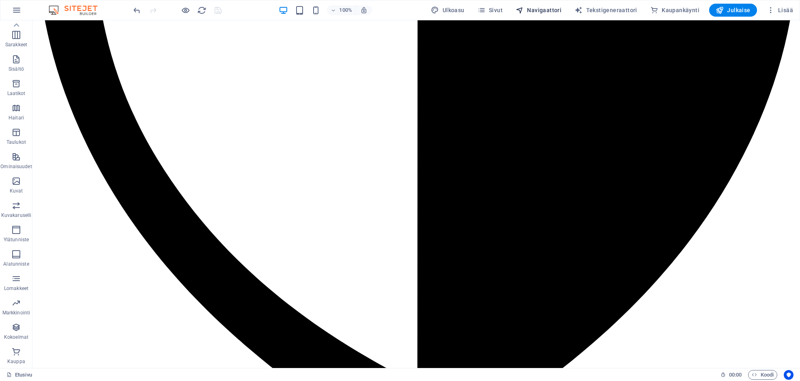
click at [540, 12] on span "Navigaattori" at bounding box center [539, 10] width 46 height 8
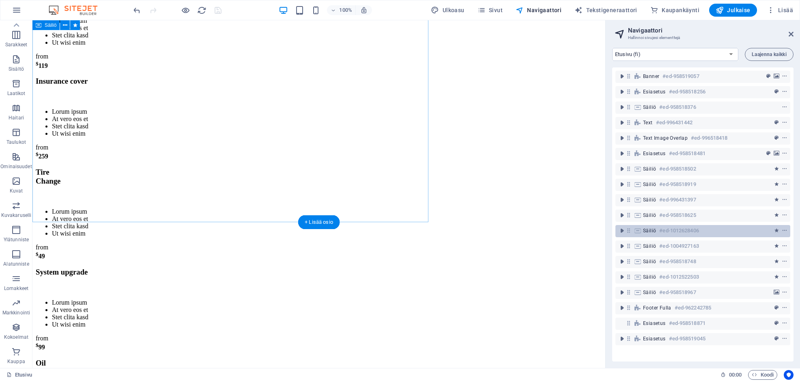
click at [694, 230] on h6 "#ed-1012628406" at bounding box center [678, 231] width 39 height 10
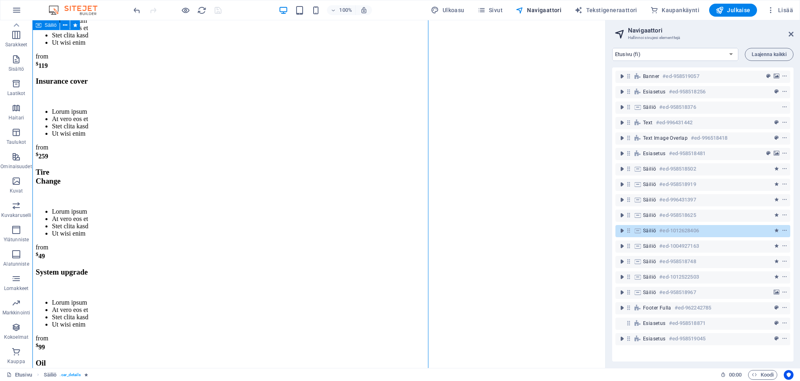
scroll to position [4620, 0]
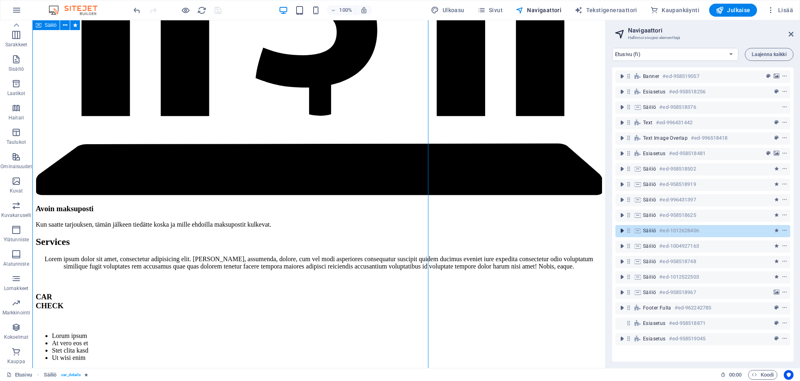
click at [625, 232] on icon "toggle-expand" at bounding box center [622, 230] width 8 height 8
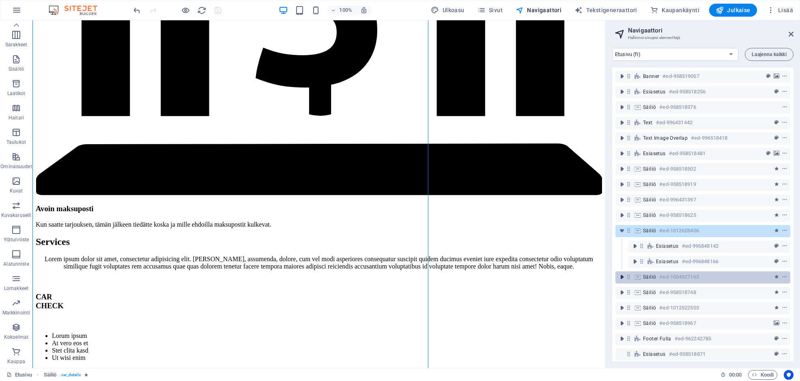
click at [621, 276] on icon "toggle-expand" at bounding box center [622, 277] width 8 height 8
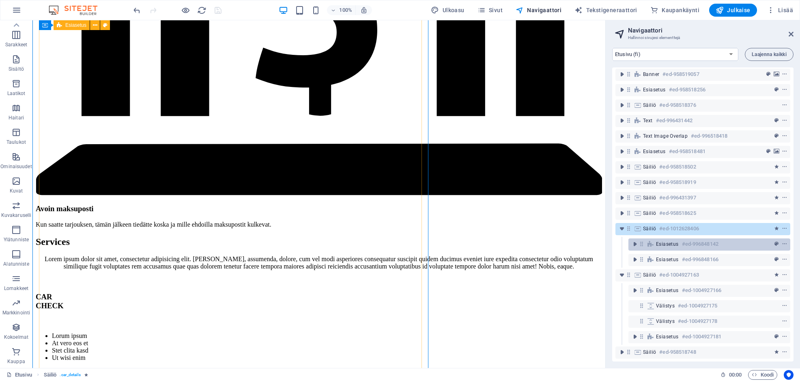
scroll to position [6, 0]
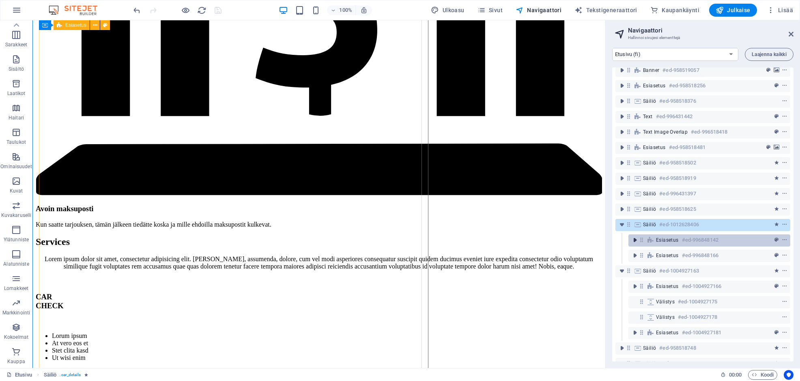
click at [638, 242] on icon "toggle-expand" at bounding box center [635, 240] width 8 height 8
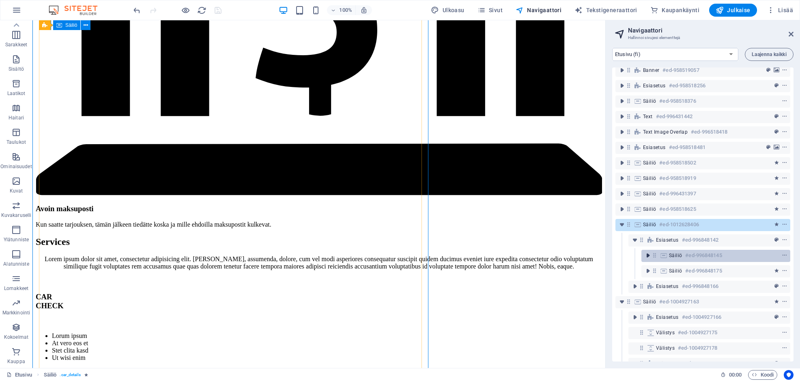
click at [650, 255] on icon "toggle-expand" at bounding box center [648, 255] width 8 height 8
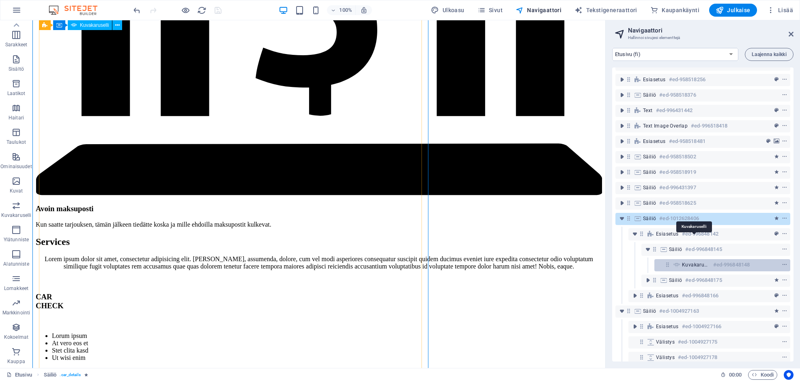
scroll to position [44, 0]
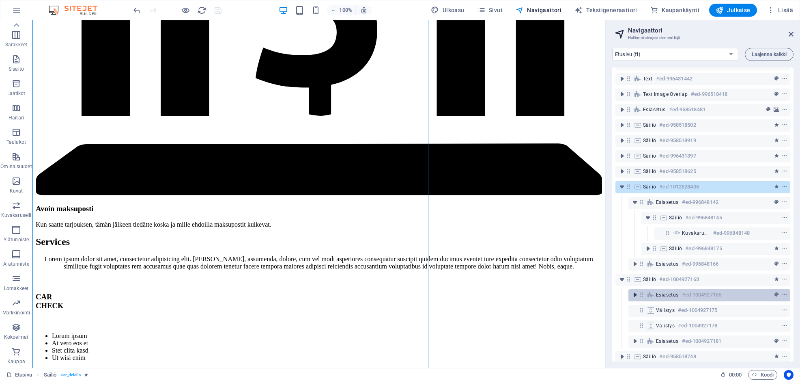
click at [637, 294] on icon "toggle-expand" at bounding box center [635, 295] width 8 height 8
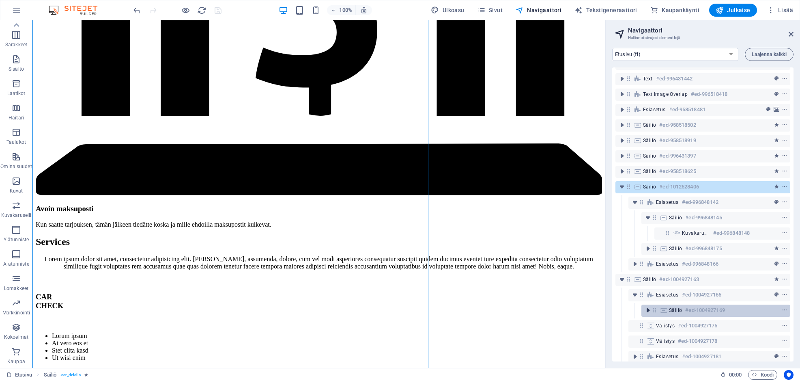
click at [648, 308] on icon "toggle-expand" at bounding box center [648, 310] width 8 height 8
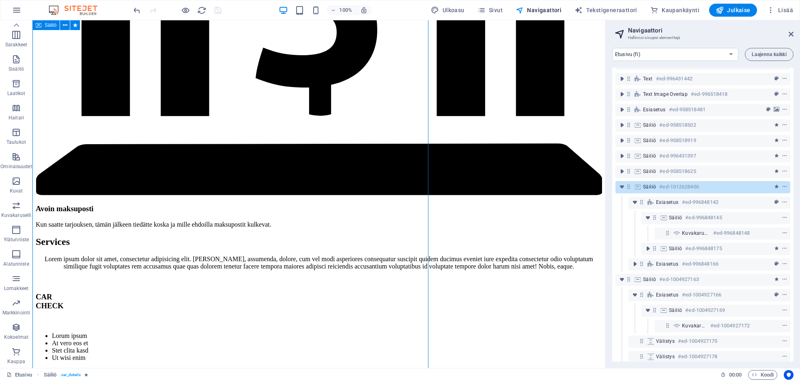
click at [732, 185] on div "Säiliö #ed-1012628406" at bounding box center [696, 187] width 107 height 10
select select "fade"
select select "s"
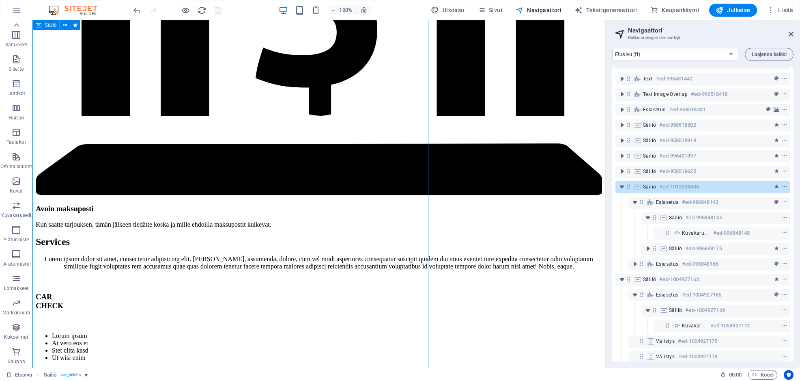
select select "s"
select select "scroll"
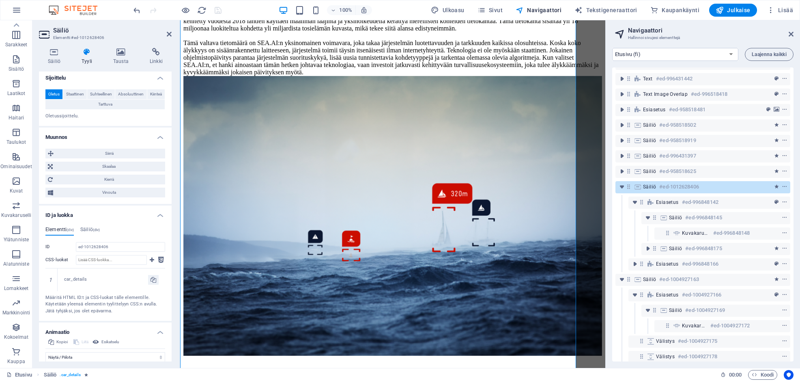
scroll to position [253, 0]
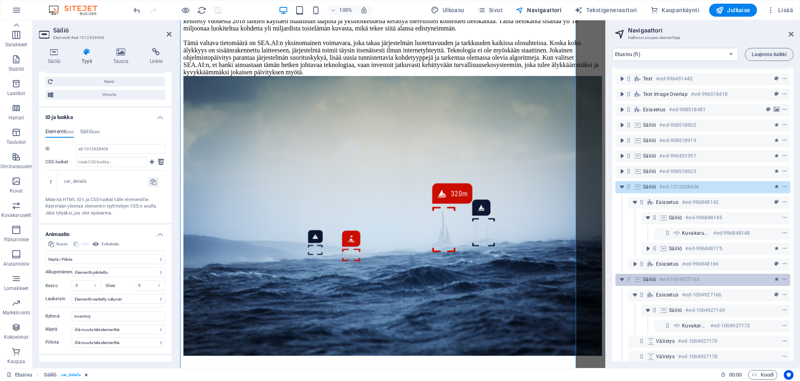
click at [679, 280] on h6 "#ed-1004927163" at bounding box center [678, 279] width 39 height 10
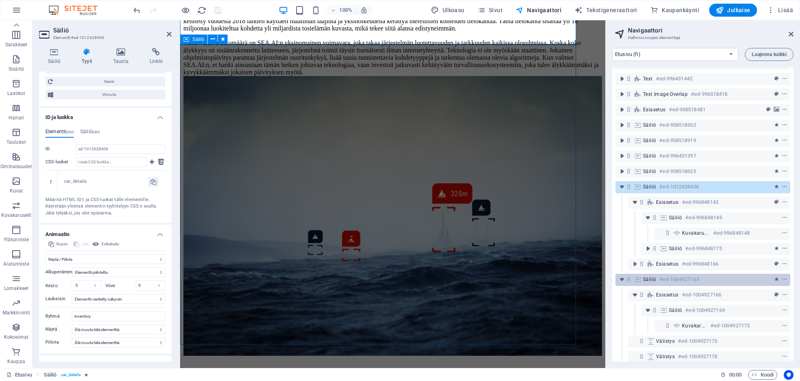
scroll to position [5113, 0]
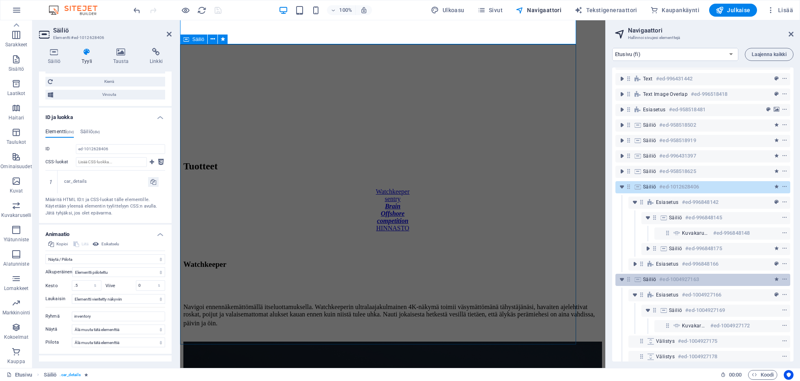
click at [679, 280] on h6 "#ed-1004927163" at bounding box center [678, 279] width 39 height 10
select select "px"
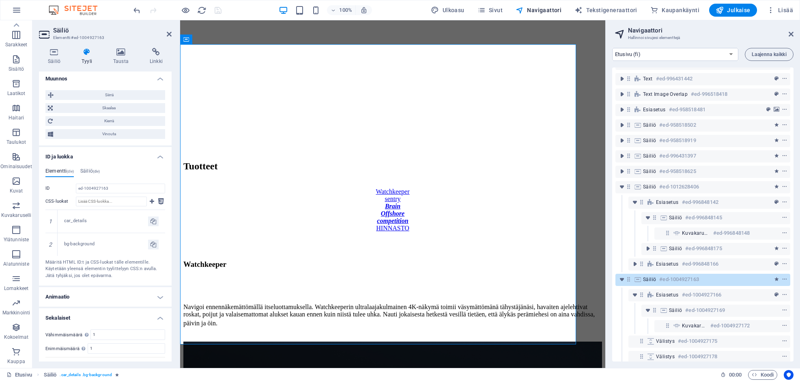
scroll to position [332, 0]
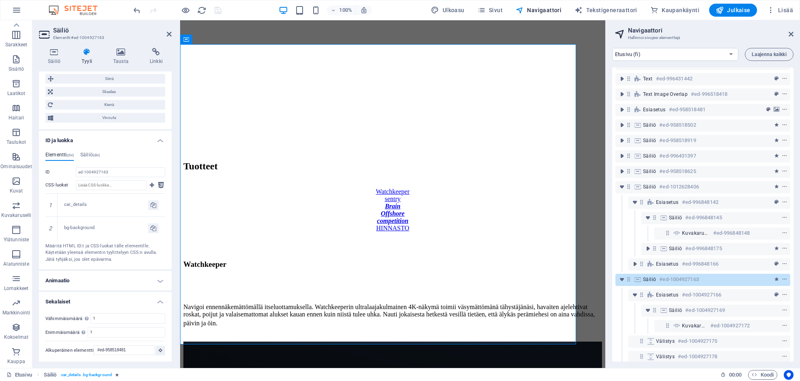
click at [123, 275] on h4 "Animaatio" at bounding box center [105, 280] width 133 height 19
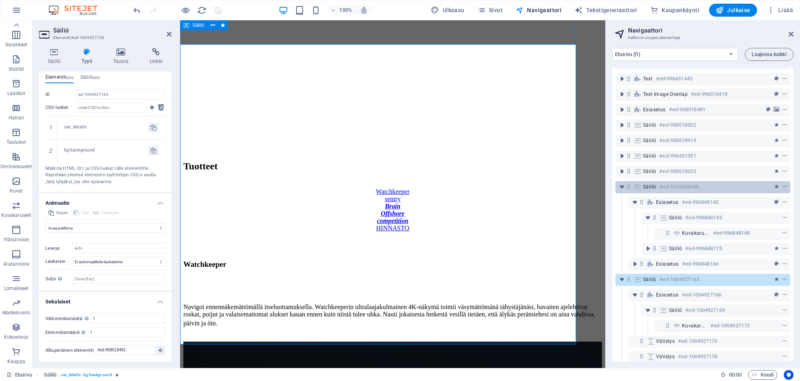
click at [692, 185] on h6 "#ed-1012628406" at bounding box center [678, 187] width 39 height 10
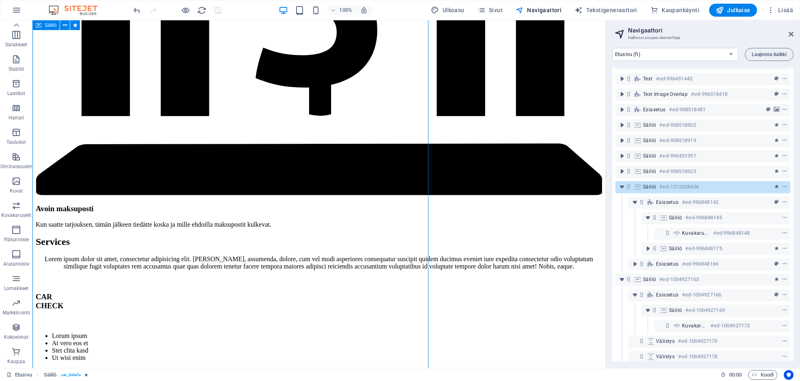
click at [692, 185] on h6 "#ed-1012628406" at bounding box center [678, 187] width 39 height 10
select select "fade"
select select "s"
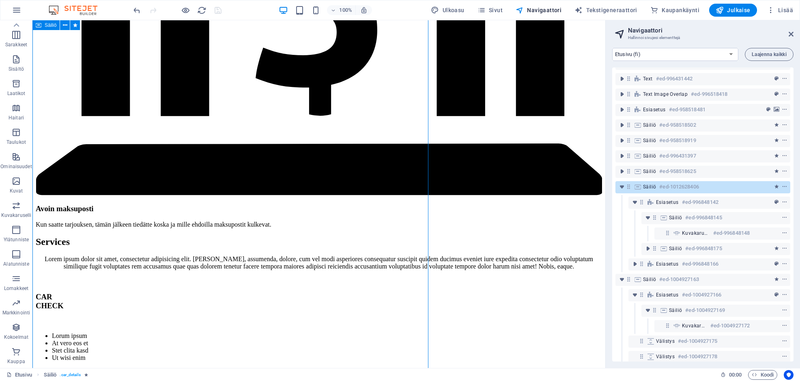
select select "scroll"
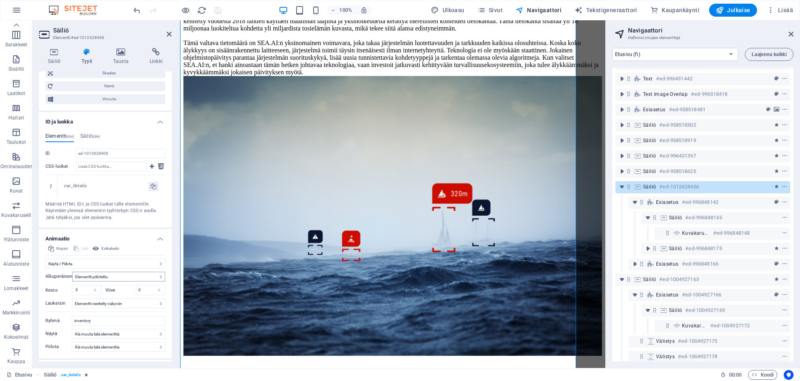
scroll to position [278, 0]
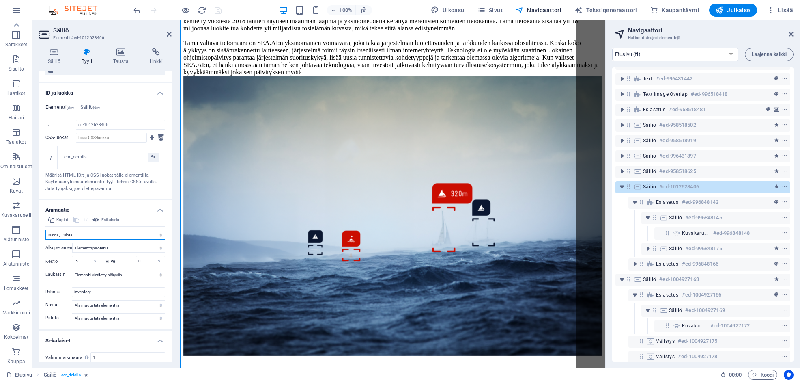
click at [149, 233] on select "Älä animoi Näytä / Piilota Vieritä ylös/alas Lähennä/loitonna Vieritä vasemmalt…" at bounding box center [105, 235] width 120 height 10
select select "overlay"
click at [45, 239] on select "Älä animoi Näytä / Piilota Vieritä ylös/alas Lähennä/loitonna Vieritä vasemmalt…" at bounding box center [105, 235] width 120 height 10
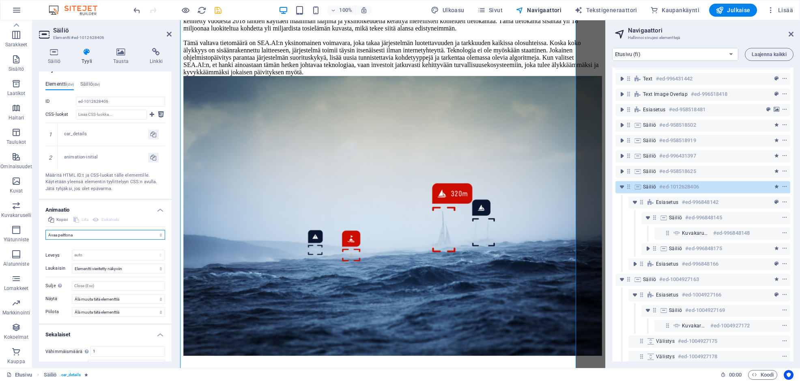
scroll to position [307, 0]
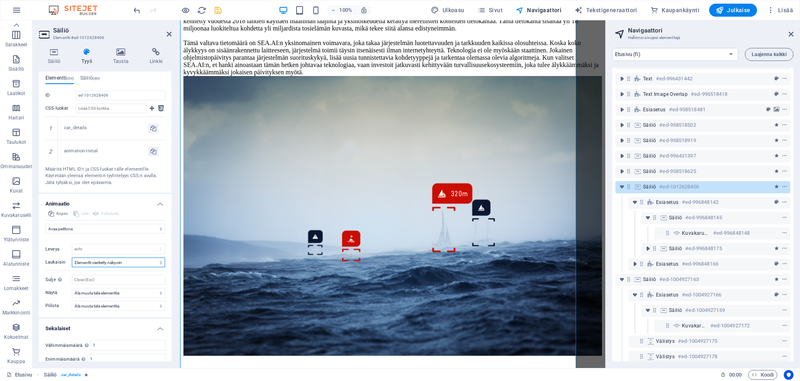
click at [147, 265] on select "Ei automaattista laukaisinta Sivun latautuessa Elementti vieritetty näkyviin" at bounding box center [118, 262] width 93 height 10
select select
click at [72, 257] on select "Ei automaattista laukaisinta Sivun latautuessa Elementti vieritetty näkyviin" at bounding box center [118, 262] width 93 height 10
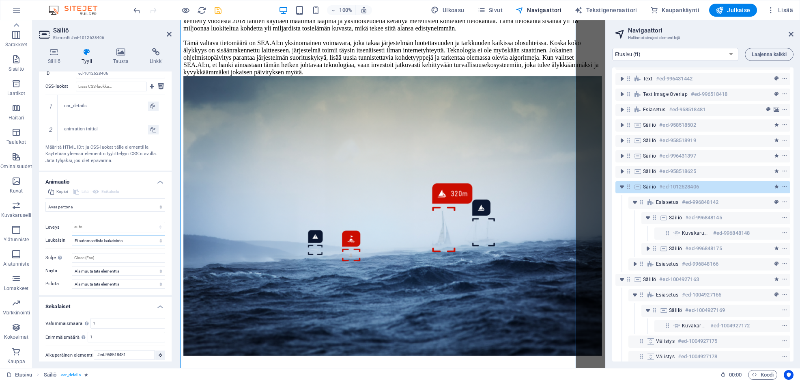
scroll to position [334, 0]
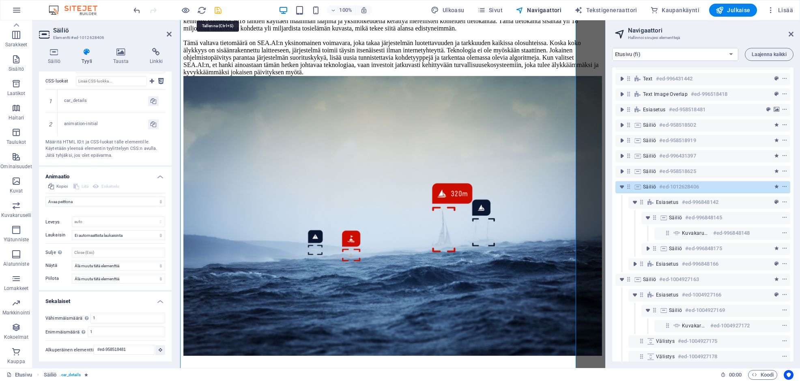
click at [220, 13] on icon "save" at bounding box center [217, 10] width 9 height 9
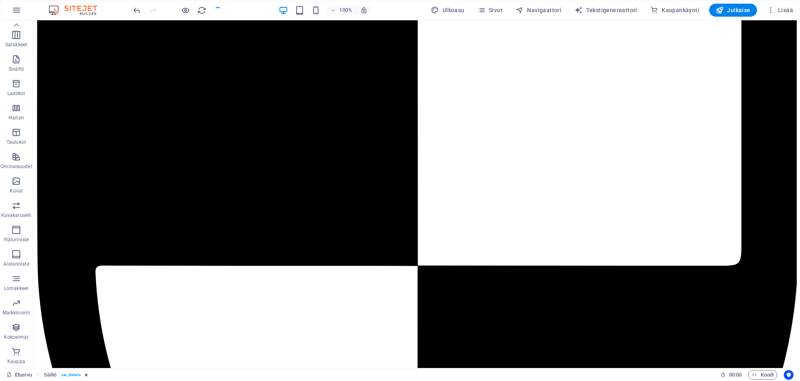
checkbox input "false"
click at [560, 11] on span "Navigaattori" at bounding box center [539, 10] width 46 height 8
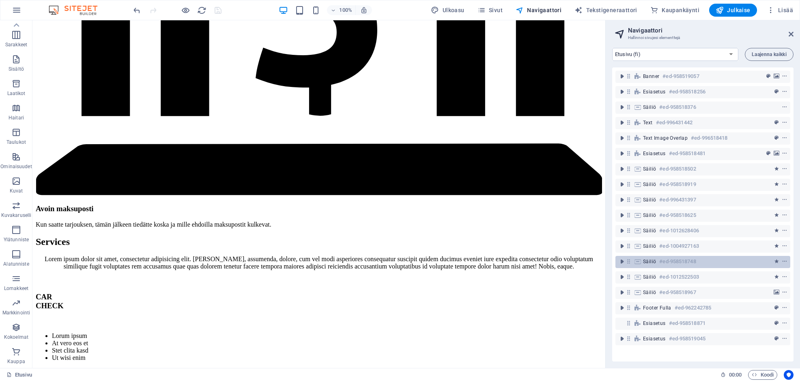
click at [692, 259] on h6 "#ed-958518748" at bounding box center [677, 261] width 37 height 10
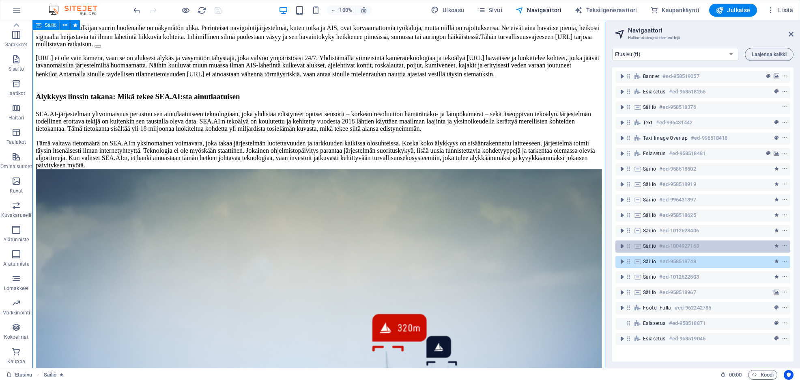
click at [693, 247] on h6 "#ed-1004927163" at bounding box center [678, 246] width 39 height 10
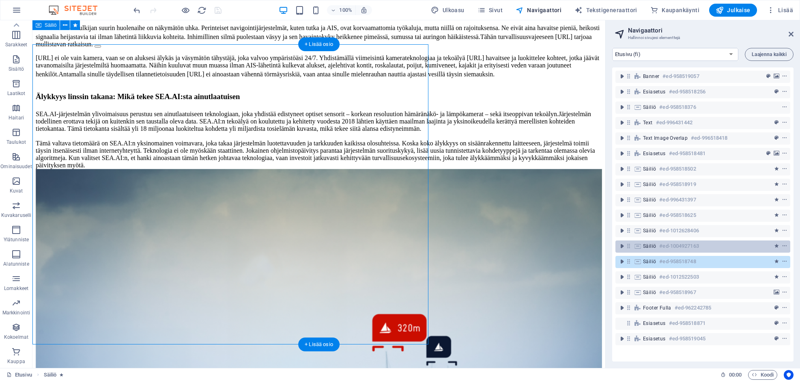
scroll to position [5113, 0]
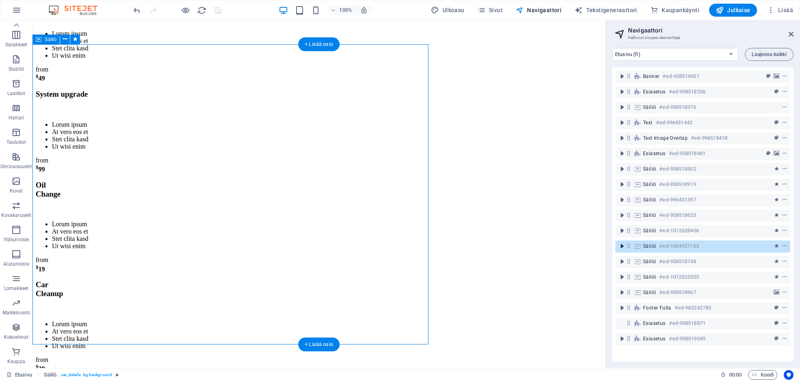
click at [623, 246] on icon "toggle-expand" at bounding box center [622, 246] width 8 height 8
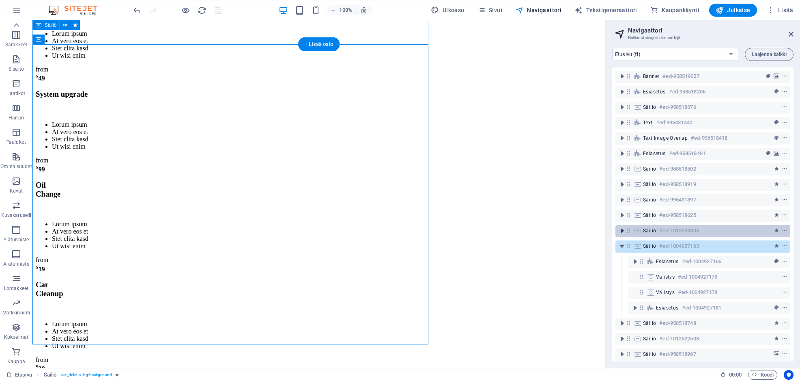
click at [625, 231] on icon "toggle-expand" at bounding box center [622, 230] width 8 height 8
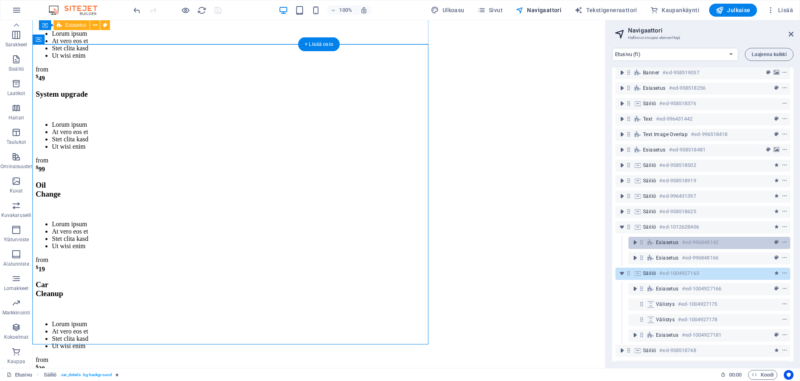
scroll to position [4, 0]
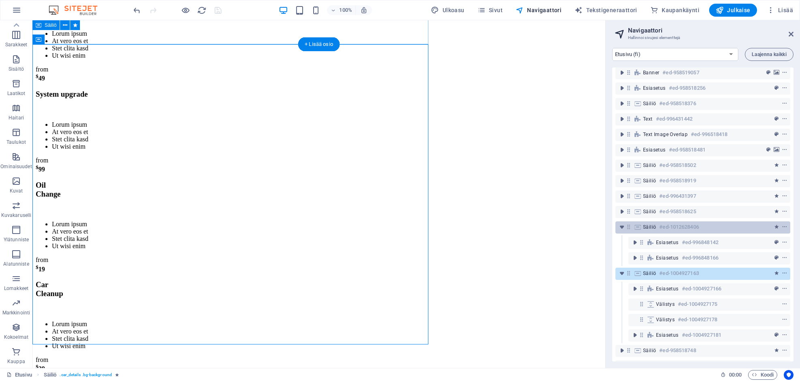
click at [740, 228] on div "Säiliö #ed-1012628406" at bounding box center [696, 227] width 107 height 10
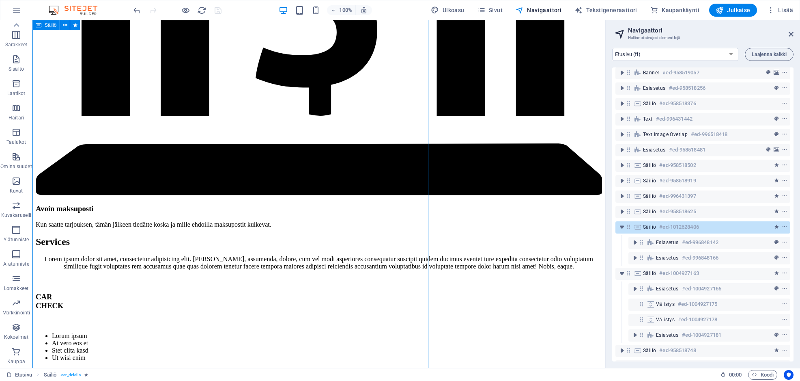
click at [740, 228] on div "Säiliö #ed-1012628406" at bounding box center [696, 227] width 107 height 10
select select "overlay"
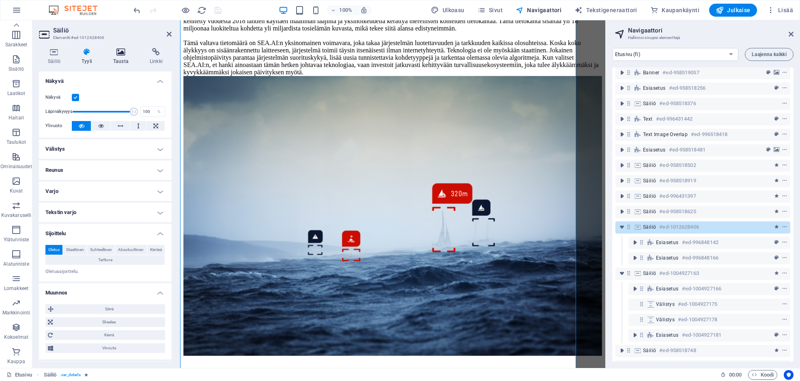
click at [117, 53] on icon at bounding box center [120, 52] width 33 height 8
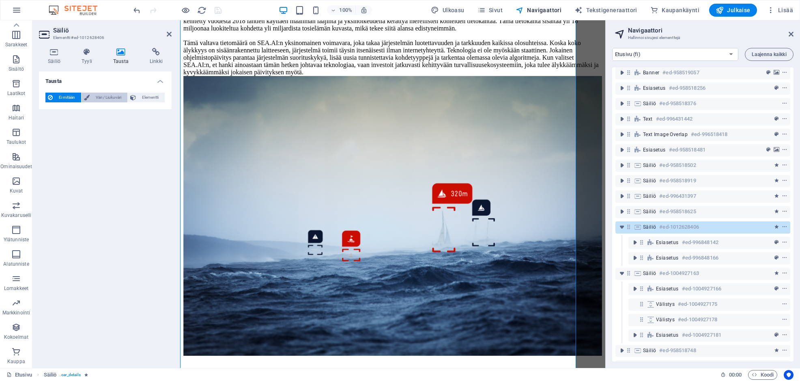
click at [99, 98] on span "Väri / Liukuväri" at bounding box center [108, 98] width 33 height 10
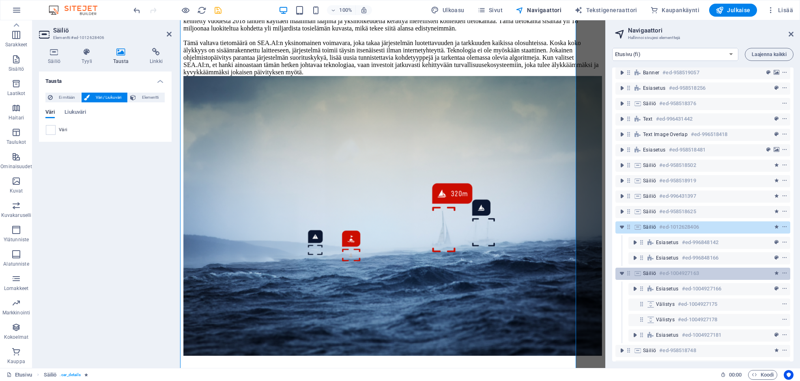
click at [707, 270] on div "Säiliö #ed-1004927163" at bounding box center [696, 273] width 107 height 10
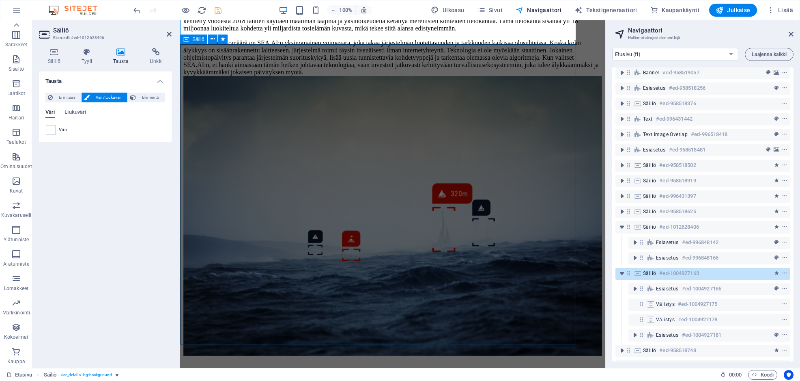
scroll to position [5113, 0]
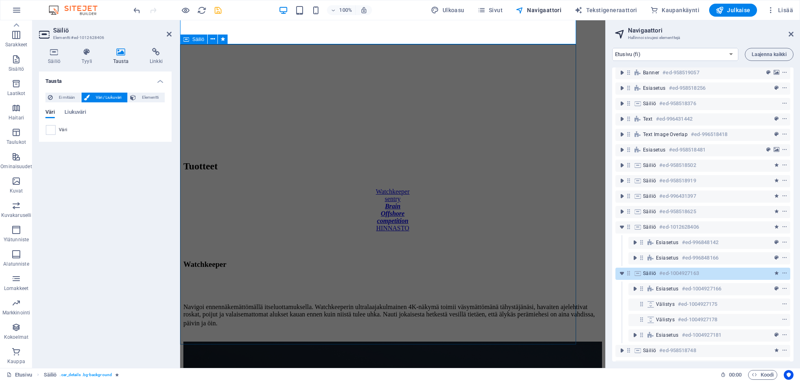
click at [707, 270] on div "Säiliö #ed-1004927163" at bounding box center [696, 273] width 107 height 10
select select "px"
select select "overlay"
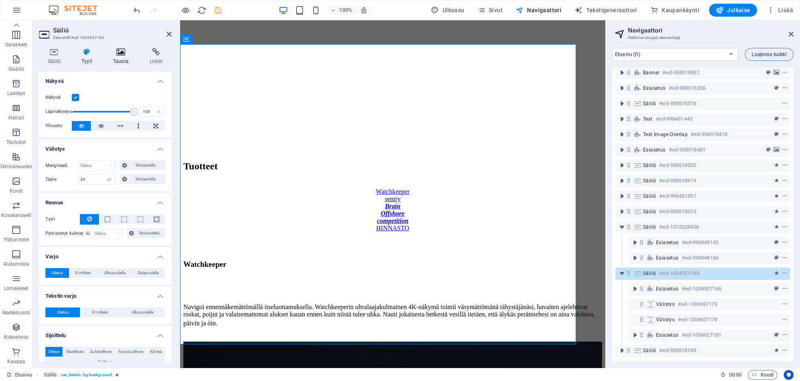
click at [119, 54] on icon at bounding box center [120, 52] width 33 height 8
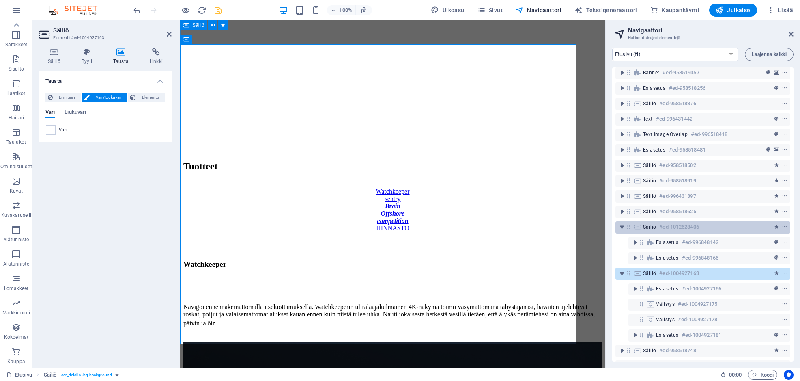
click at [701, 226] on div "Säiliö #ed-1012628406" at bounding box center [696, 227] width 107 height 10
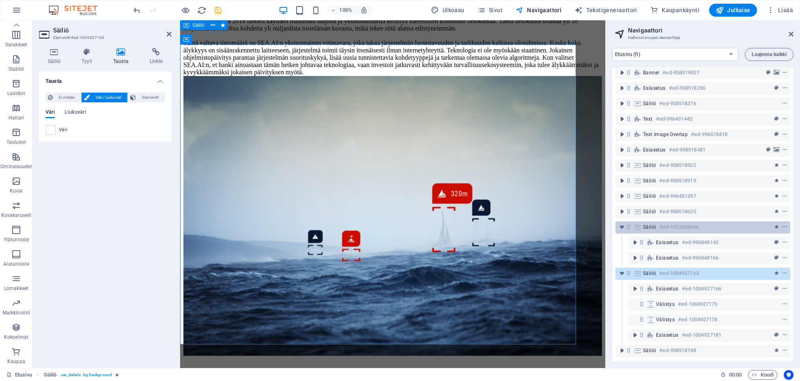
click at [701, 226] on div "Säiliö #ed-1012628406" at bounding box center [696, 227] width 107 height 10
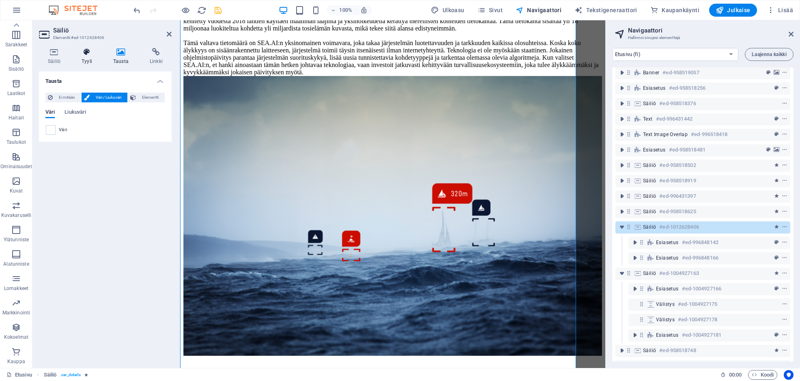
click at [80, 58] on h4 "Tyyli" at bounding box center [89, 56] width 32 height 17
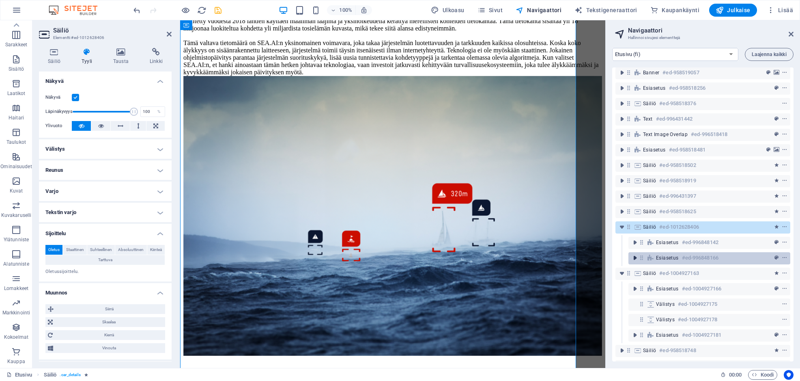
click at [636, 258] on icon "toggle-expand" at bounding box center [635, 258] width 8 height 8
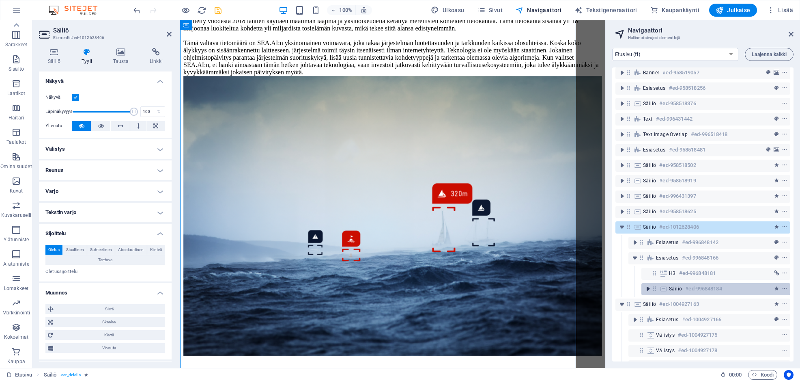
click at [648, 287] on icon "toggle-expand" at bounding box center [648, 288] width 8 height 8
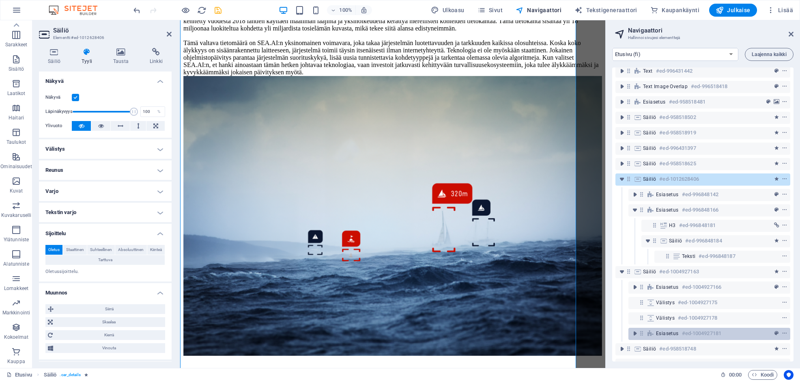
scroll to position [56, 0]
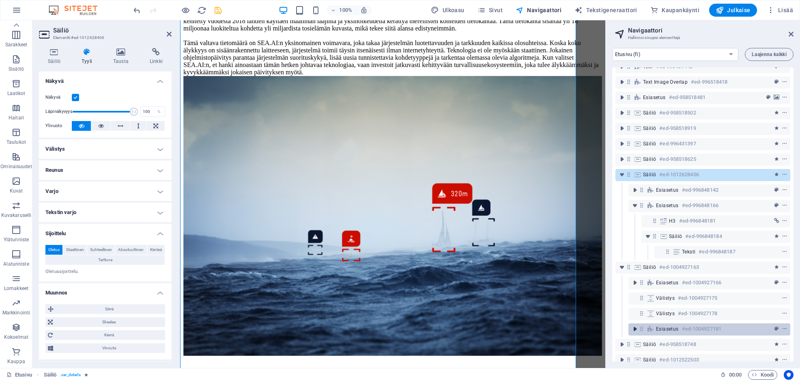
click at [637, 328] on icon "toggle-expand" at bounding box center [635, 329] width 8 height 8
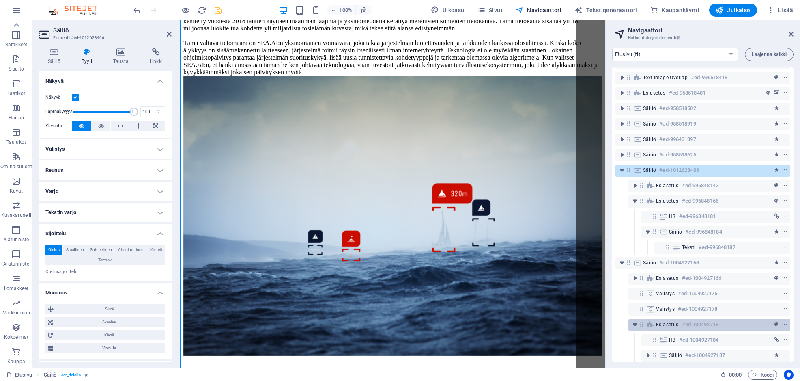
scroll to position [87, 0]
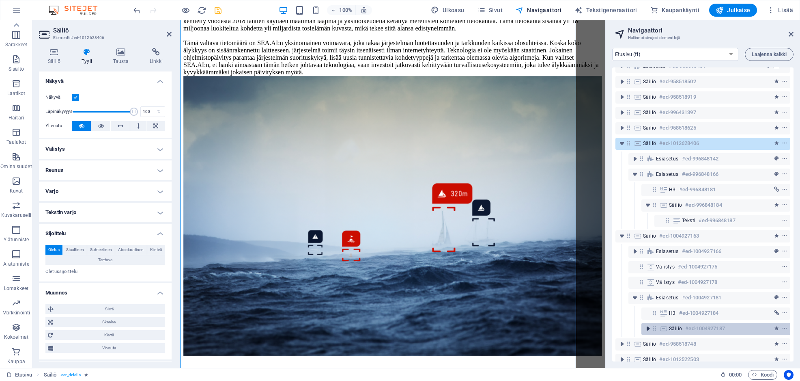
click at [650, 328] on icon "toggle-expand" at bounding box center [648, 328] width 8 height 8
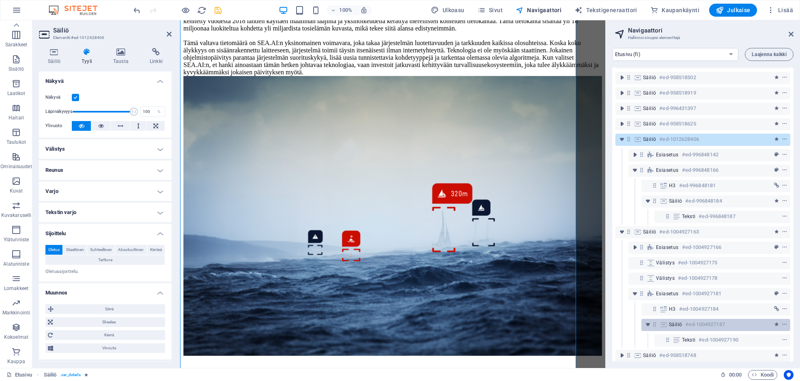
scroll to position [96, 0]
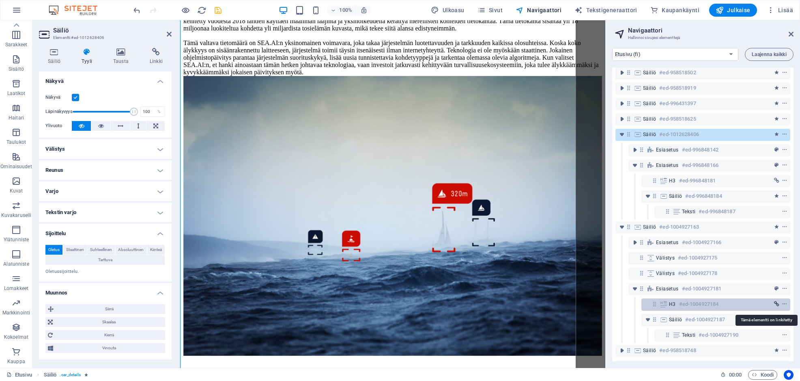
click at [775, 303] on icon "link" at bounding box center [776, 304] width 5 height 6
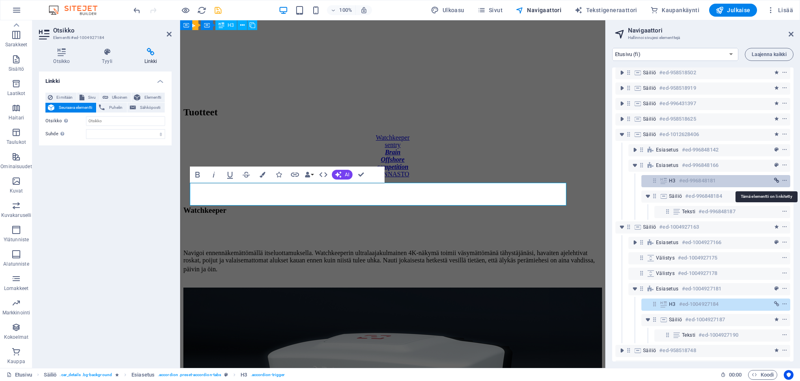
click at [777, 180] on icon "link" at bounding box center [776, 181] width 5 height 6
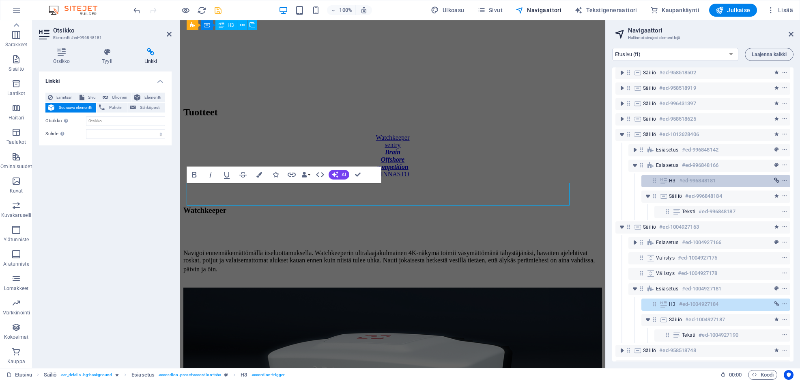
scroll to position [4915, 0]
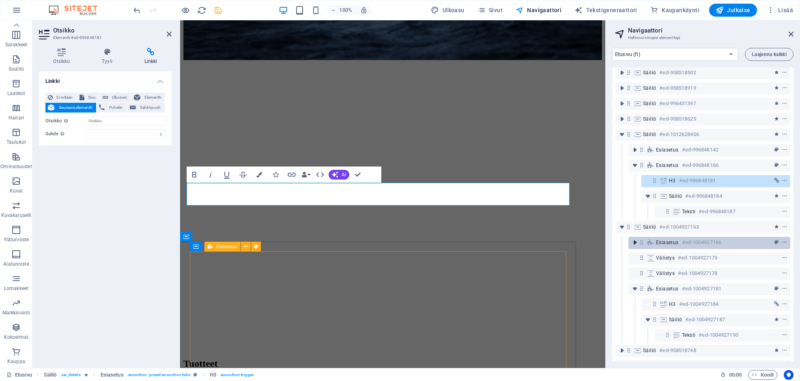
click at [633, 242] on icon "toggle-expand" at bounding box center [635, 242] width 8 height 8
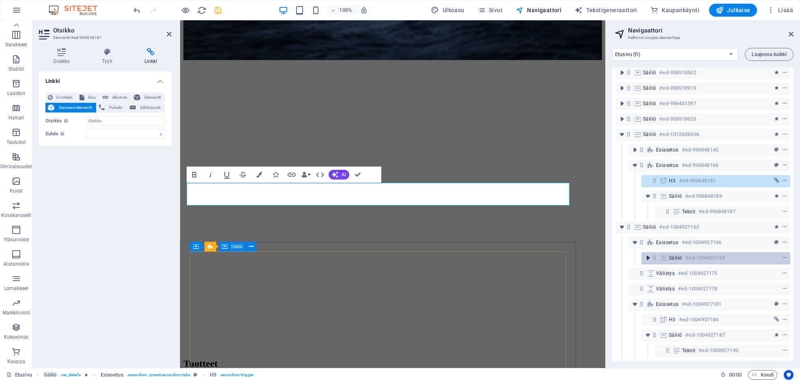
click at [646, 256] on icon "toggle-expand" at bounding box center [648, 258] width 8 height 8
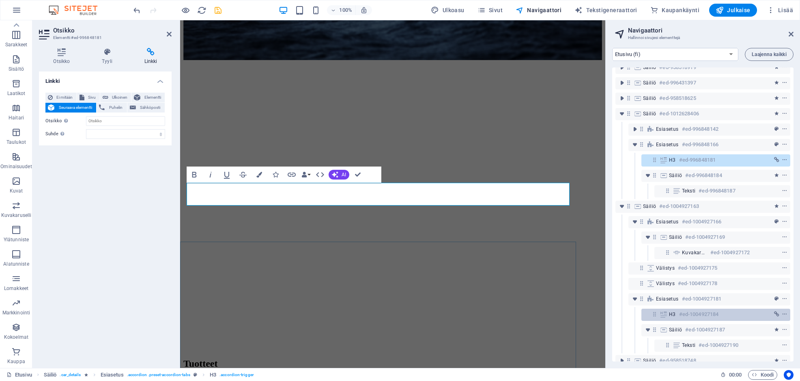
scroll to position [113, 0]
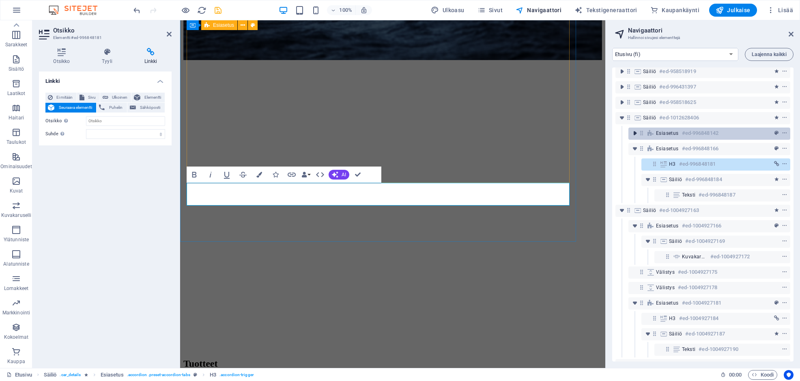
click at [635, 132] on icon "toggle-expand" at bounding box center [635, 133] width 8 height 8
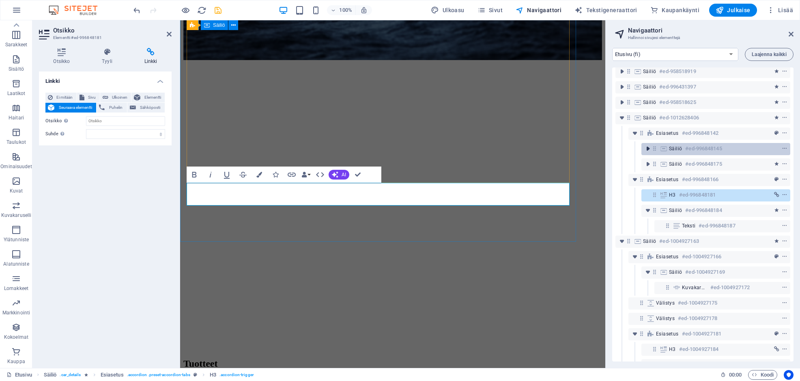
click at [647, 147] on icon "toggle-expand" at bounding box center [648, 148] width 8 height 8
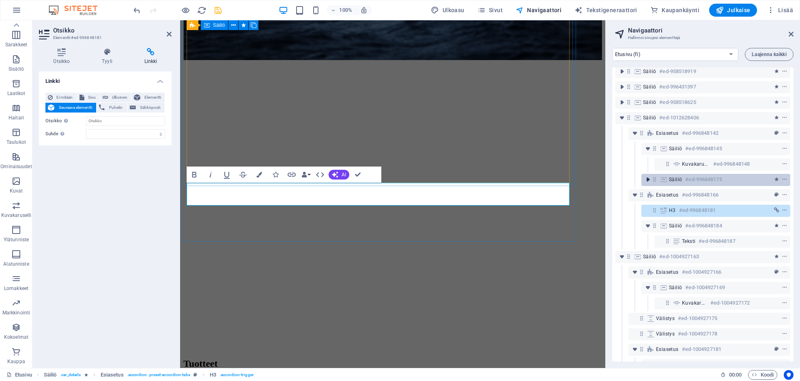
click at [649, 181] on icon "toggle-expand" at bounding box center [648, 179] width 8 height 8
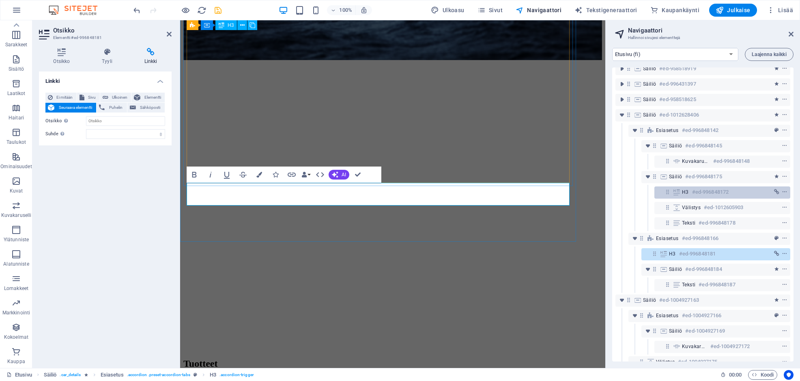
scroll to position [122, 0]
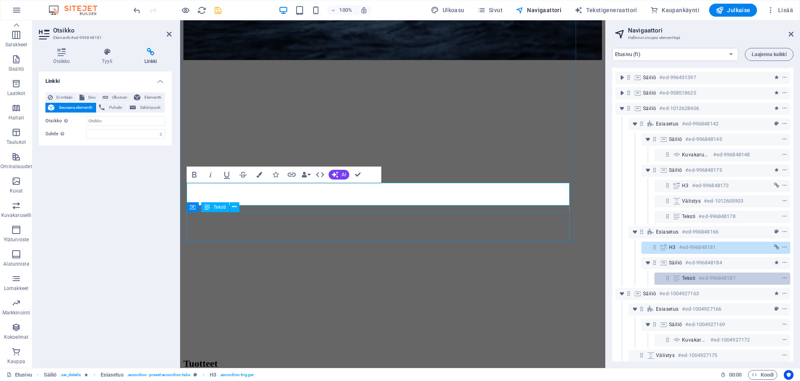
click at [695, 280] on span "Teksti" at bounding box center [688, 278] width 13 height 6
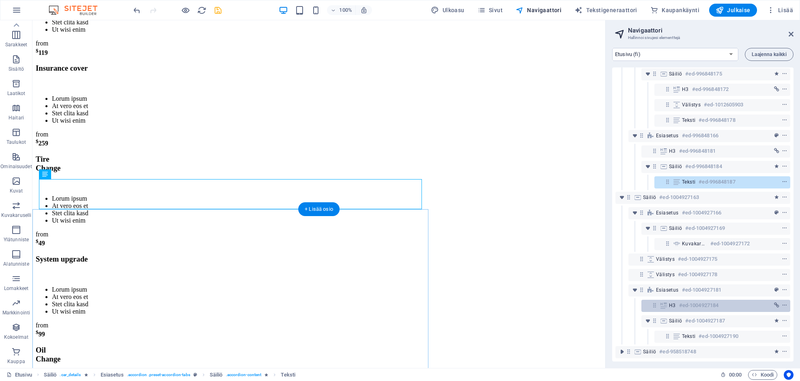
scroll to position [223, 0]
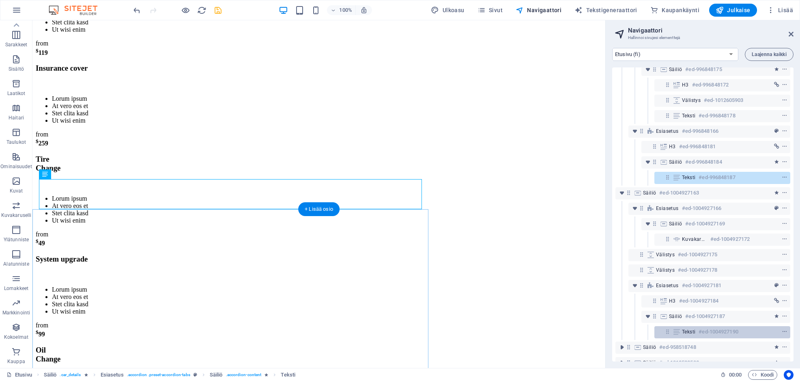
click at [688, 332] on span "Teksti" at bounding box center [688, 331] width 13 height 6
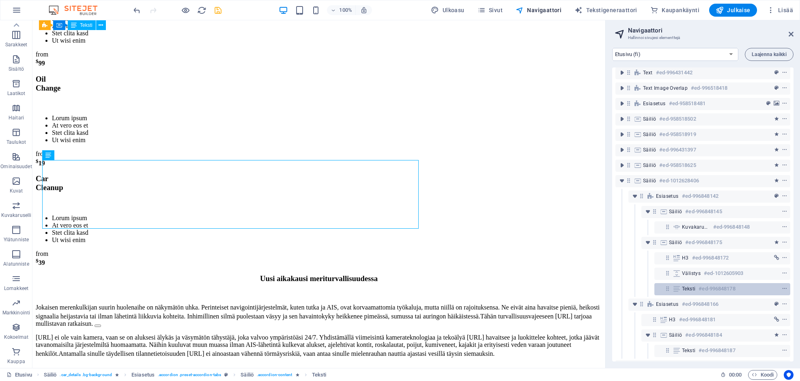
scroll to position [42, 0]
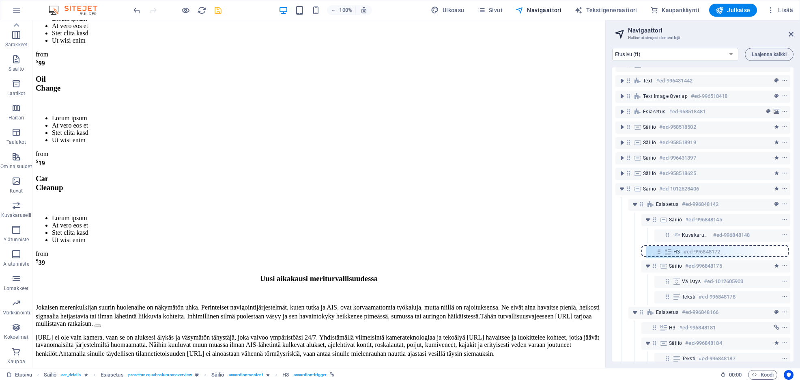
drag, startPoint x: 669, startPoint y: 267, endPoint x: 659, endPoint y: 251, distance: 19.1
click at [659, 251] on div "Banner #ed-958519057 Esiasetus #ed-958518256 Säiliö #ed-958518376 Text #ed-9964…" at bounding box center [702, 214] width 181 height 294
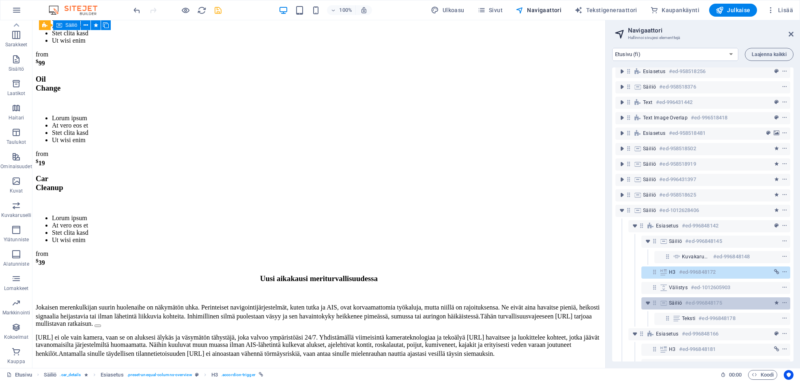
scroll to position [20, 0]
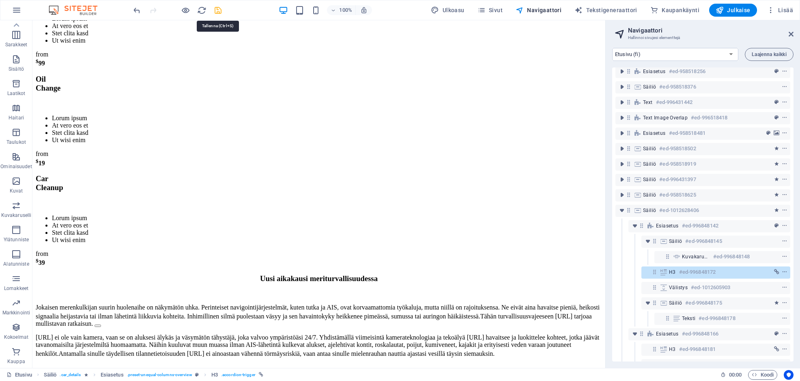
click at [217, 6] on icon "save" at bounding box center [217, 10] width 9 height 9
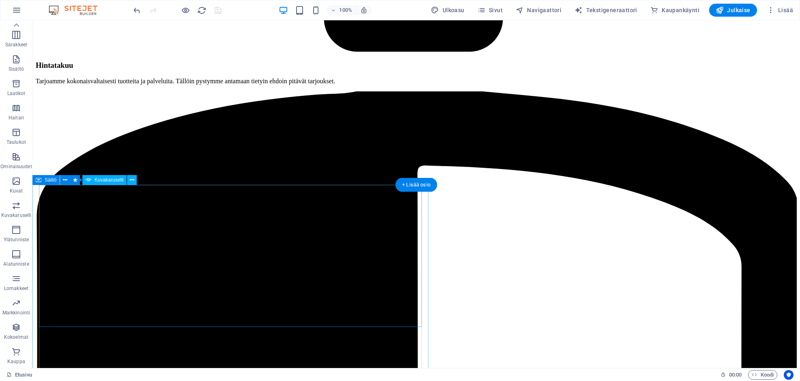
scroll to position [4360, 0]
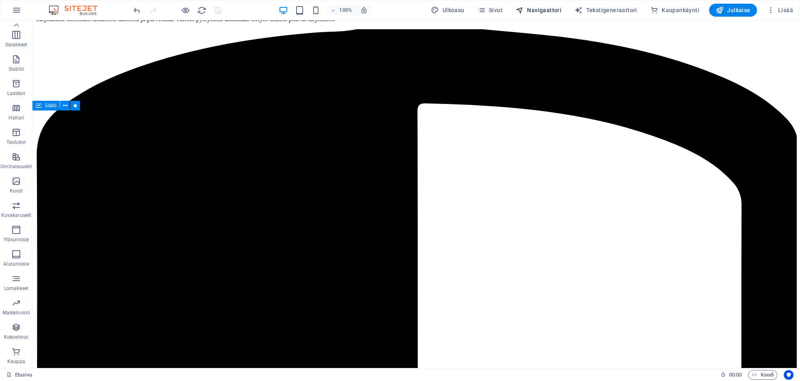
click at [541, 9] on span "Navigaattori" at bounding box center [539, 10] width 46 height 8
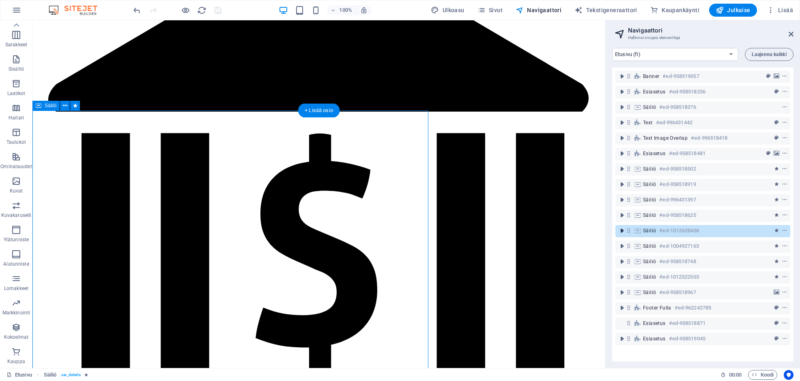
click at [625, 230] on icon "toggle-expand" at bounding box center [622, 230] width 8 height 8
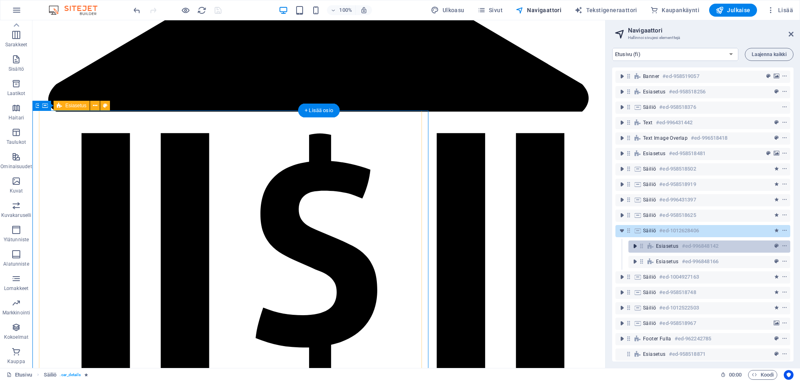
click at [636, 245] on icon "toggle-expand" at bounding box center [635, 246] width 8 height 8
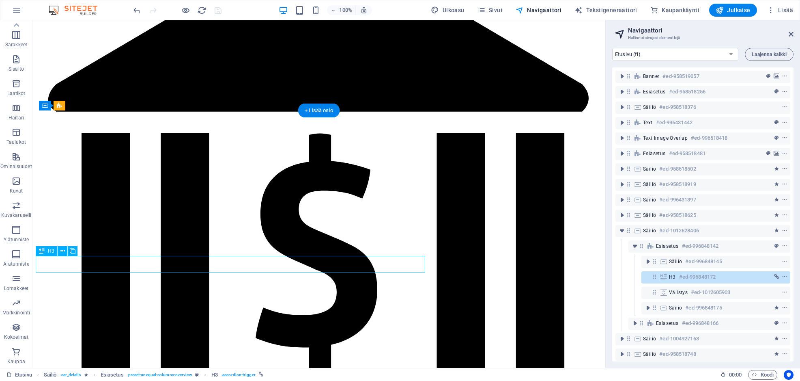
click at [657, 278] on icon at bounding box center [654, 276] width 7 height 7
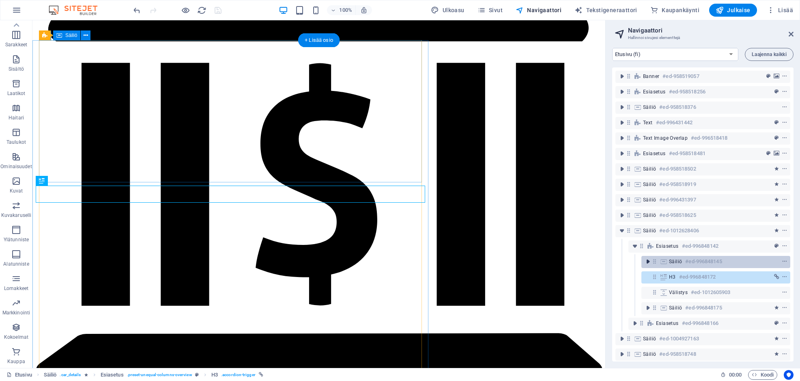
click at [650, 260] on icon "toggle-expand" at bounding box center [648, 261] width 8 height 8
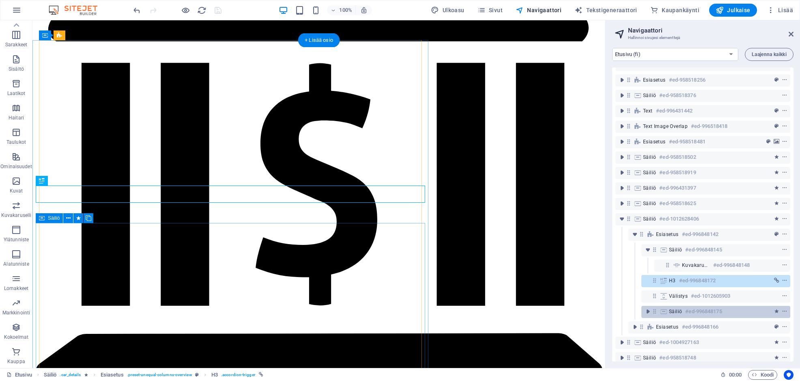
scroll to position [21, 0]
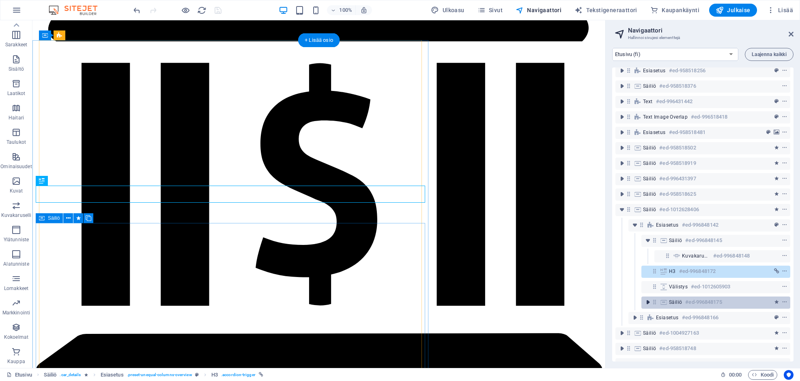
click at [649, 301] on icon "toggle-expand" at bounding box center [648, 302] width 8 height 8
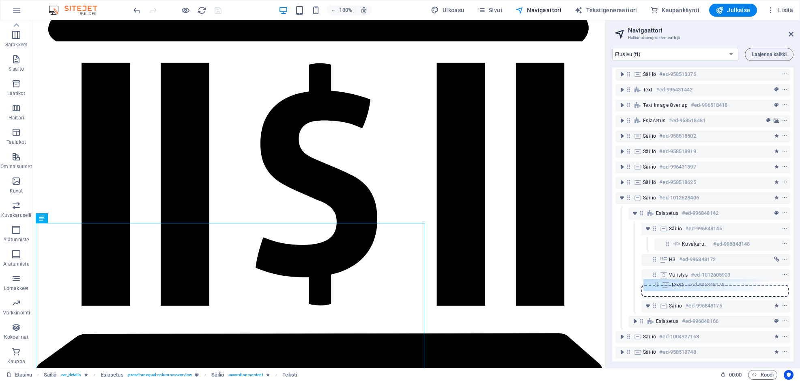
scroll to position [34, 0]
drag, startPoint x: 668, startPoint y: 318, endPoint x: 659, endPoint y: 282, distance: 36.8
click at [659, 282] on div "Banner #ed-958519057 Esiasetus #ed-958518256 Säiliö #ed-958518376 Text #ed-9964…" at bounding box center [702, 214] width 181 height 294
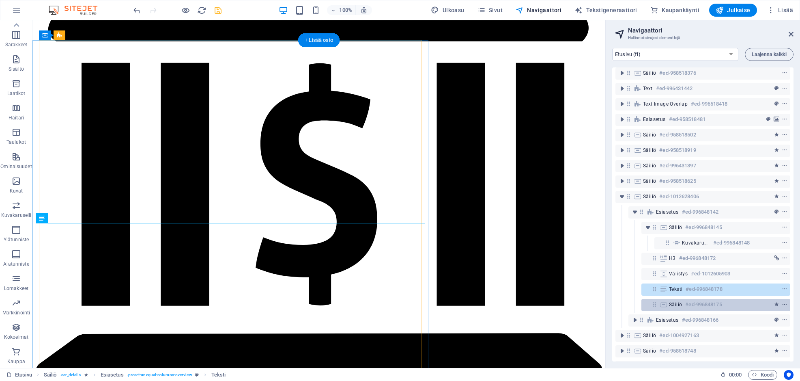
click at [785, 304] on icon "context-menu" at bounding box center [785, 305] width 6 height 6
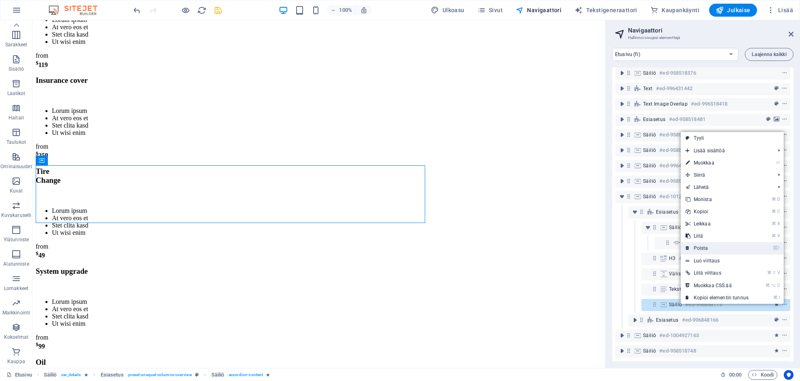
click at [696, 248] on link "⌦ Poista" at bounding box center [717, 248] width 73 height 12
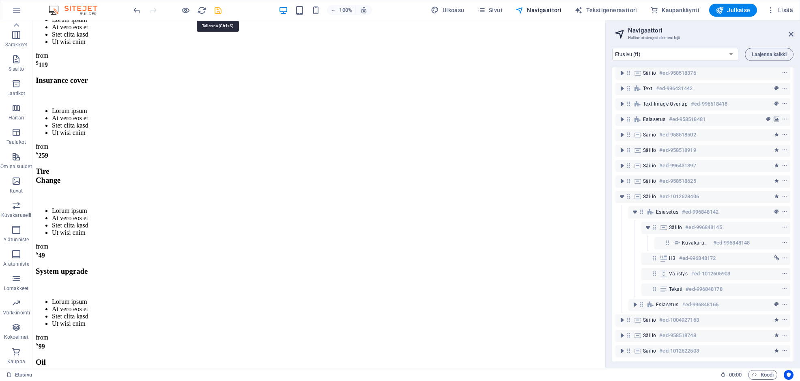
click at [215, 9] on icon "save" at bounding box center [217, 10] width 9 height 9
checkbox input "false"
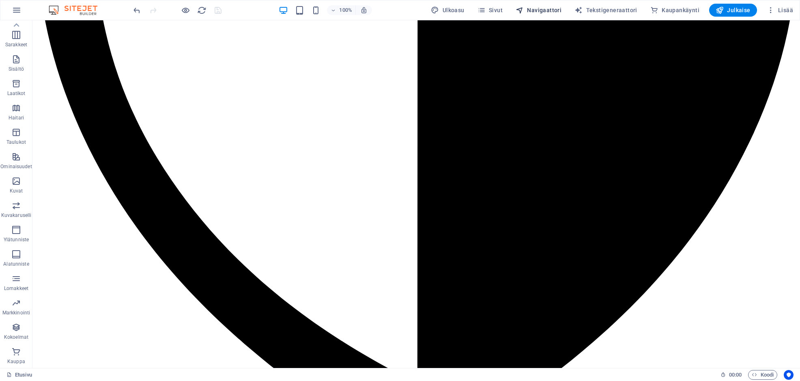
click at [545, 10] on span "Navigaattori" at bounding box center [539, 10] width 46 height 8
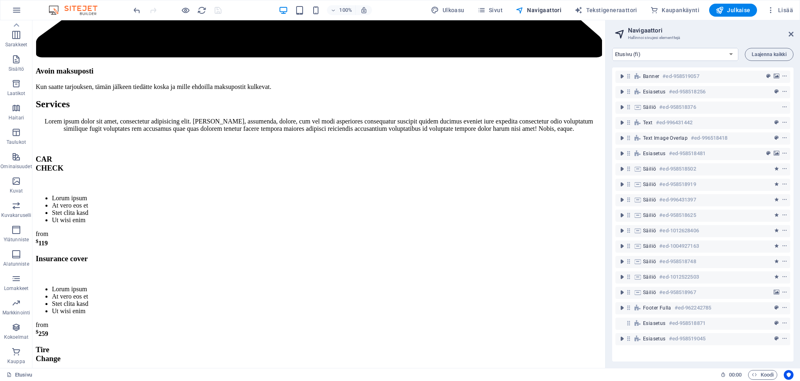
scroll to position [4739, 0]
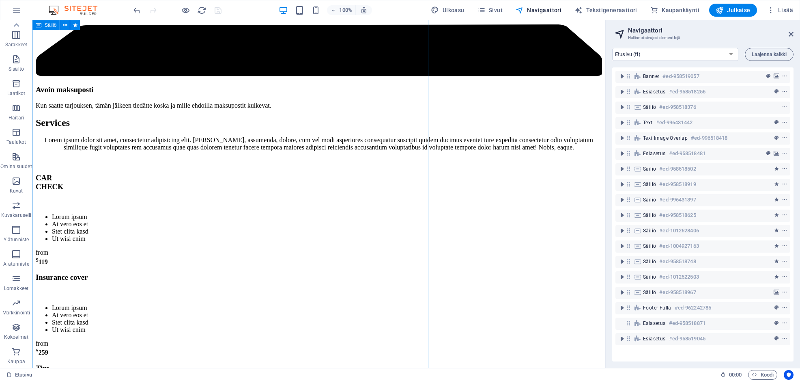
click at [625, 231] on icon "toggle-expand" at bounding box center [622, 230] width 8 height 8
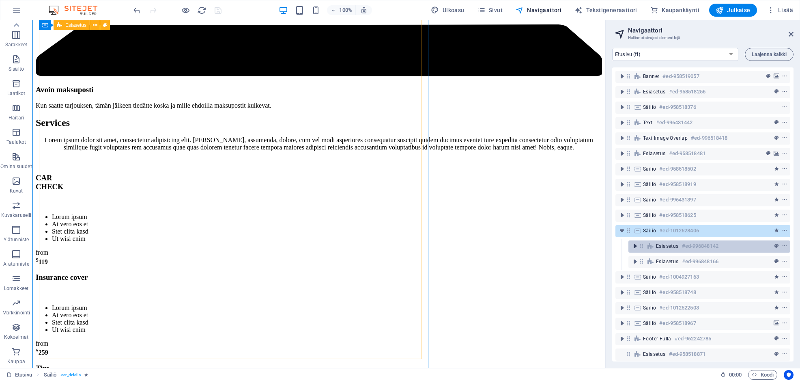
click at [633, 246] on icon "toggle-expand" at bounding box center [635, 246] width 8 height 8
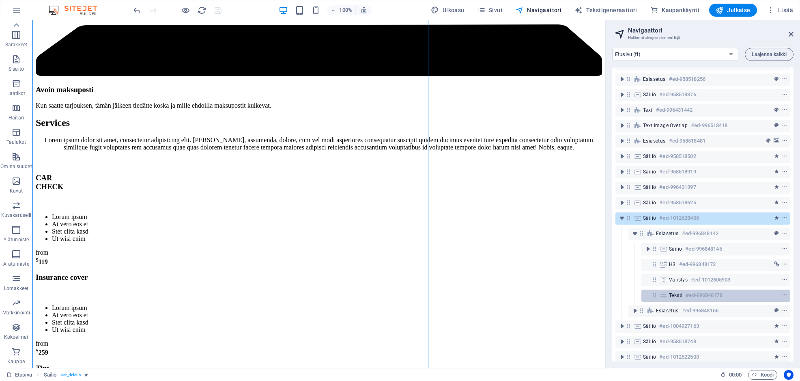
scroll to position [13, 0]
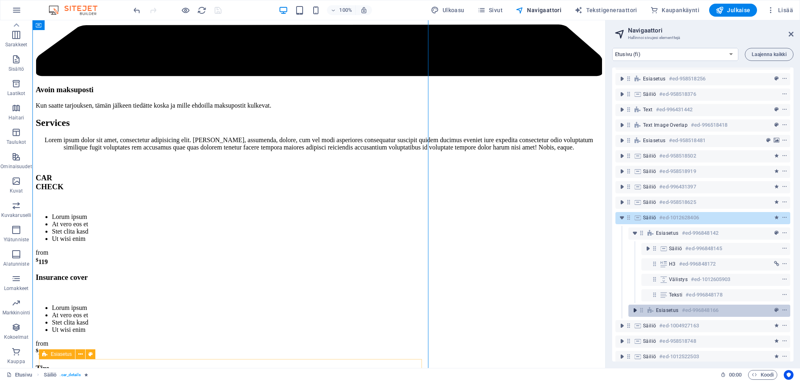
click at [635, 311] on icon "toggle-expand" at bounding box center [635, 310] width 8 height 8
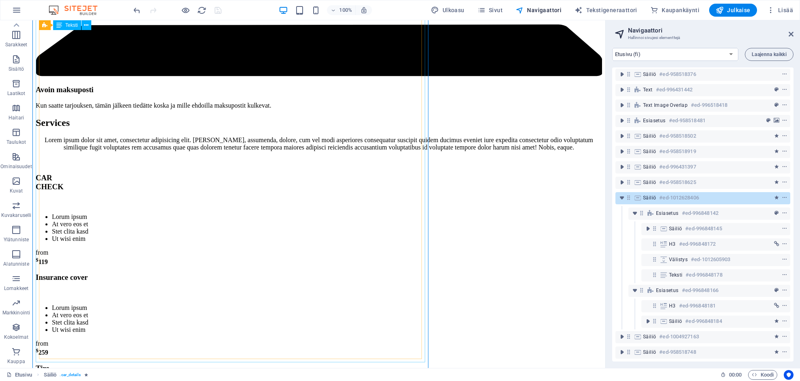
scroll to position [54, 0]
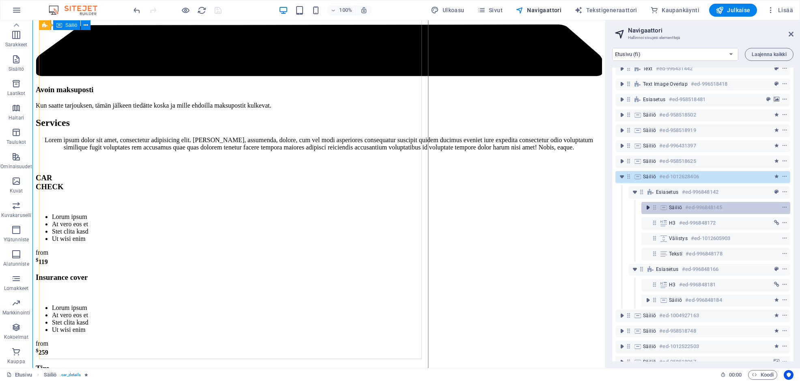
click at [648, 207] on icon "toggle-expand" at bounding box center [648, 207] width 8 height 8
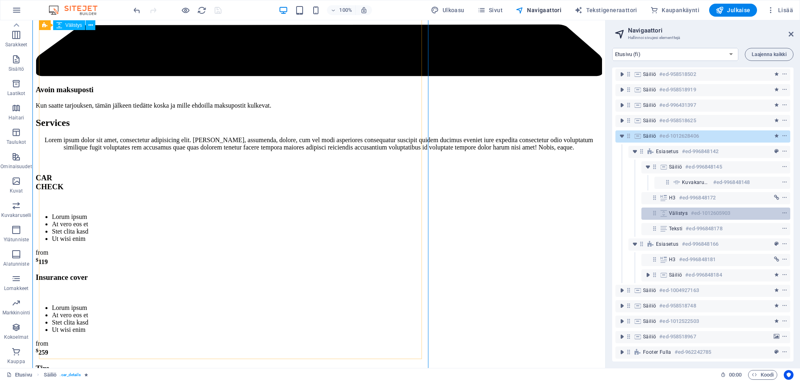
scroll to position [132, 0]
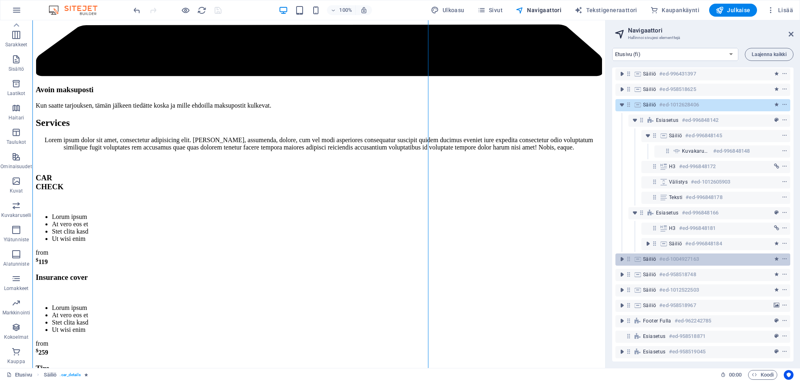
click at [678, 254] on h6 "#ed-1004927163" at bounding box center [678, 259] width 39 height 10
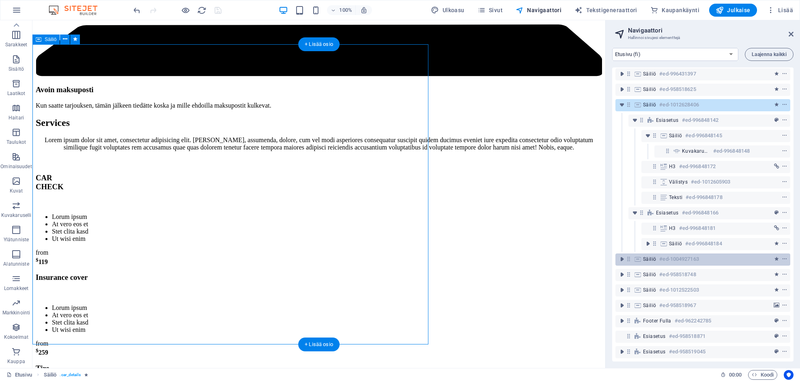
scroll to position [5113, 0]
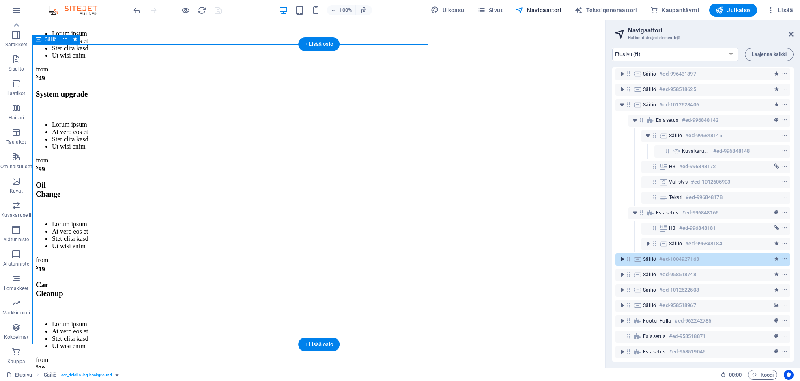
click at [618, 255] on icon "toggle-expand" at bounding box center [622, 259] width 8 height 8
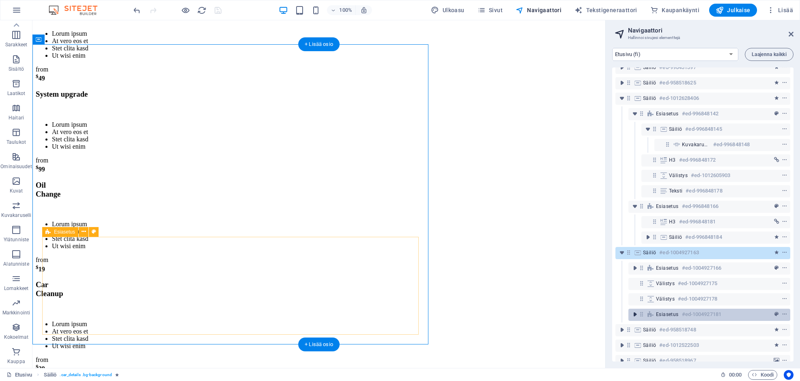
click at [635, 312] on icon "toggle-expand" at bounding box center [635, 314] width 8 height 8
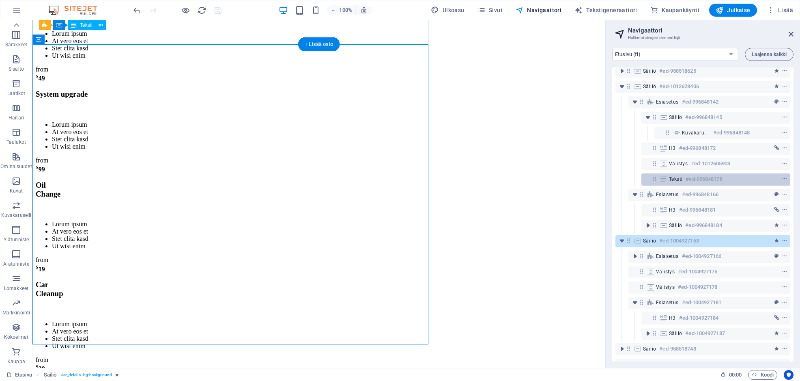
scroll to position [142, 0]
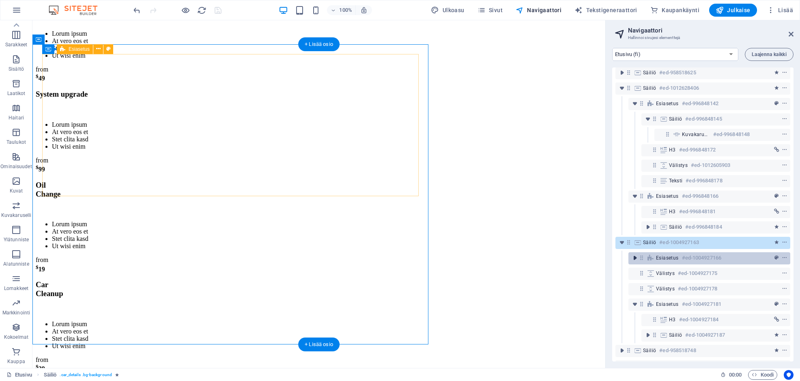
click at [637, 258] on icon "toggle-expand" at bounding box center [635, 258] width 8 height 8
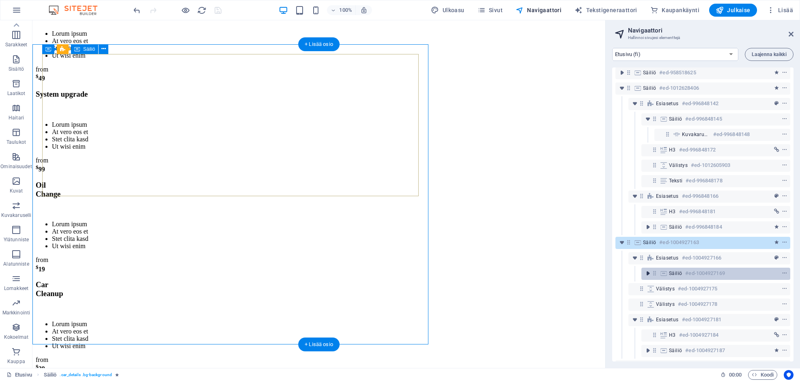
click at [650, 274] on icon "toggle-expand" at bounding box center [648, 273] width 8 height 8
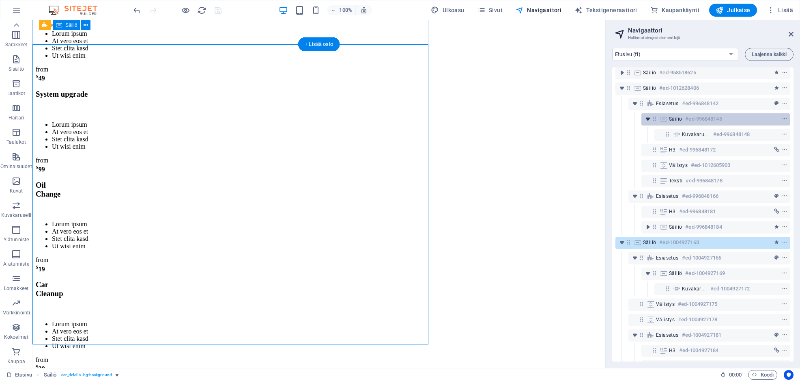
click at [648, 118] on icon "toggle-expand" at bounding box center [648, 119] width 8 height 8
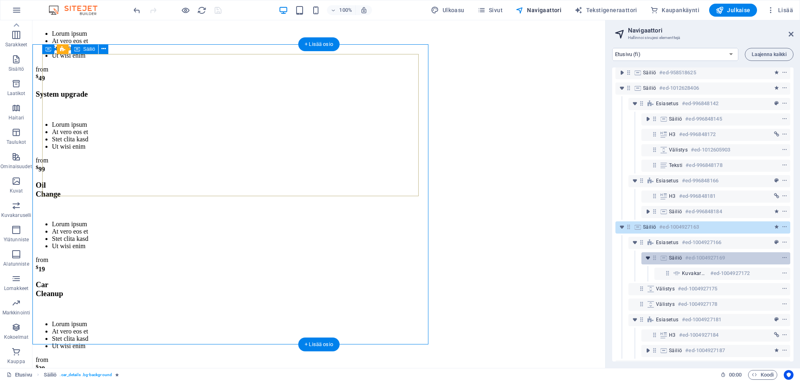
click at [647, 256] on icon "toggle-expand" at bounding box center [648, 258] width 8 height 8
